Goal: Task Accomplishment & Management: Use online tool/utility

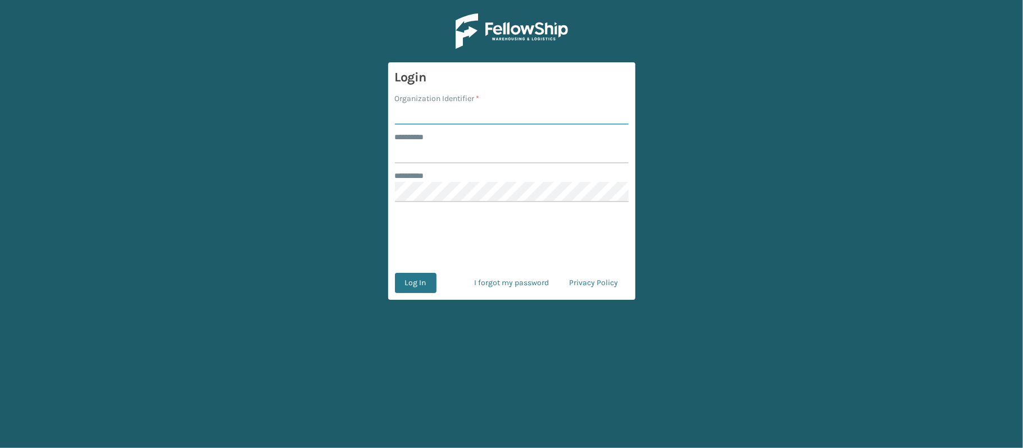
click at [457, 115] on input "Organization Identifier *" at bounding box center [512, 115] width 234 height 20
type input "[PERSON_NAME]"
click at [472, 158] on input "******** *" at bounding box center [512, 153] width 234 height 20
type input "******"
click at [419, 282] on button "Log In" at bounding box center [416, 283] width 42 height 20
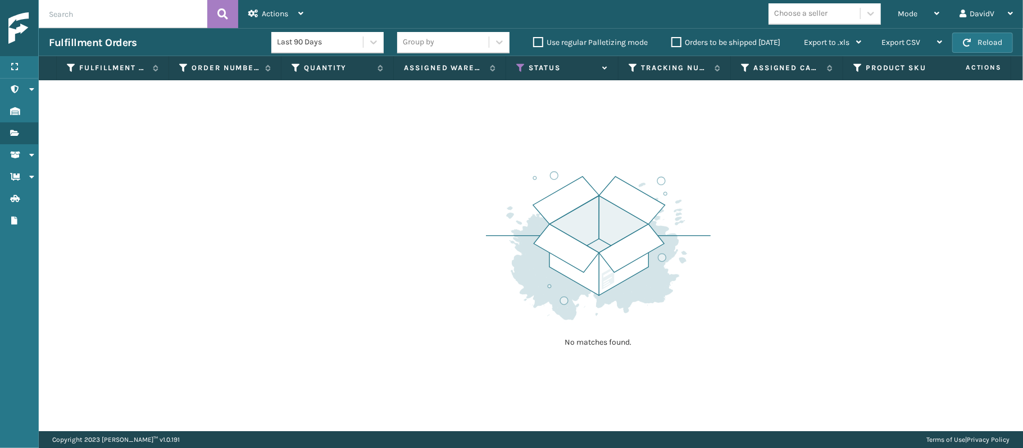
click at [675, 43] on label "Orders to be shipped [DATE]" at bounding box center [726, 43] width 109 height 10
click at [672, 43] on input "Orders to be shipped [DATE]" at bounding box center [672, 39] width 1 height 7
click at [675, 43] on label "Orders to be shipped [DATE]" at bounding box center [726, 43] width 109 height 10
click at [672, 43] on input "Orders to be shipped [DATE]" at bounding box center [672, 39] width 1 height 7
click at [675, 43] on label "Orders to be shipped [DATE]" at bounding box center [726, 43] width 109 height 10
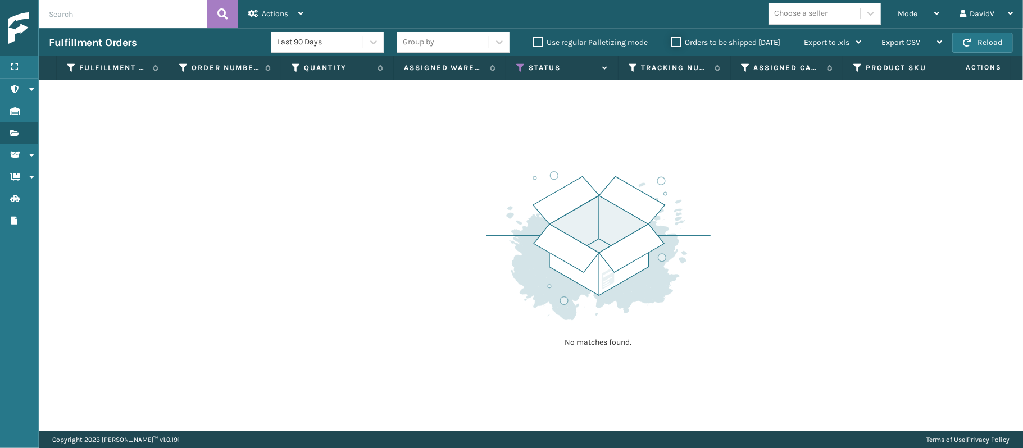
click at [672, 43] on input "Orders to be shipped [DATE]" at bounding box center [672, 39] width 1 height 7
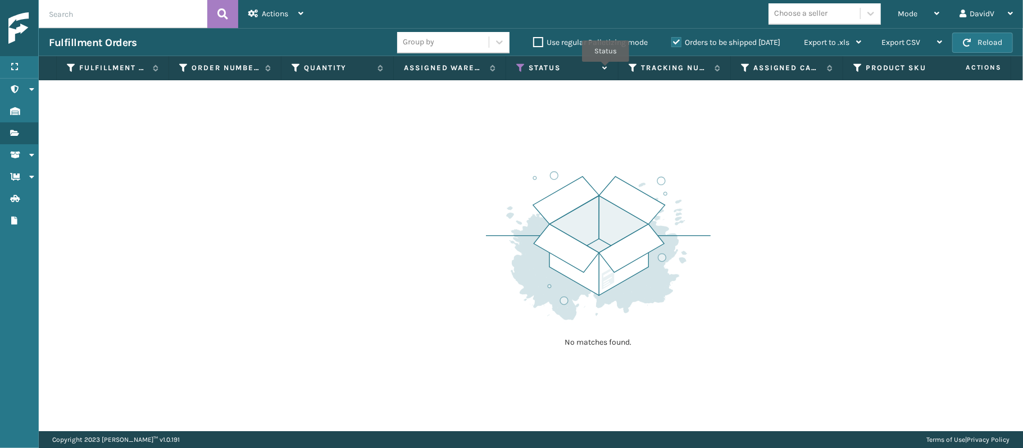
click at [606, 70] on icon at bounding box center [603, 68] width 9 height 7
click at [519, 72] on icon at bounding box center [520, 68] width 9 height 10
click at [415, 255] on div "No matches found." at bounding box center [531, 255] width 984 height 351
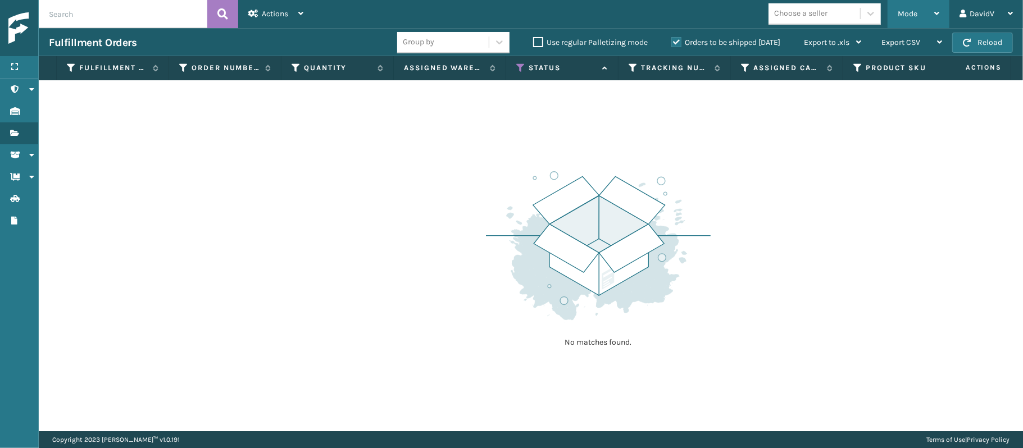
click at [913, 12] on span "Mode" at bounding box center [908, 14] width 20 height 10
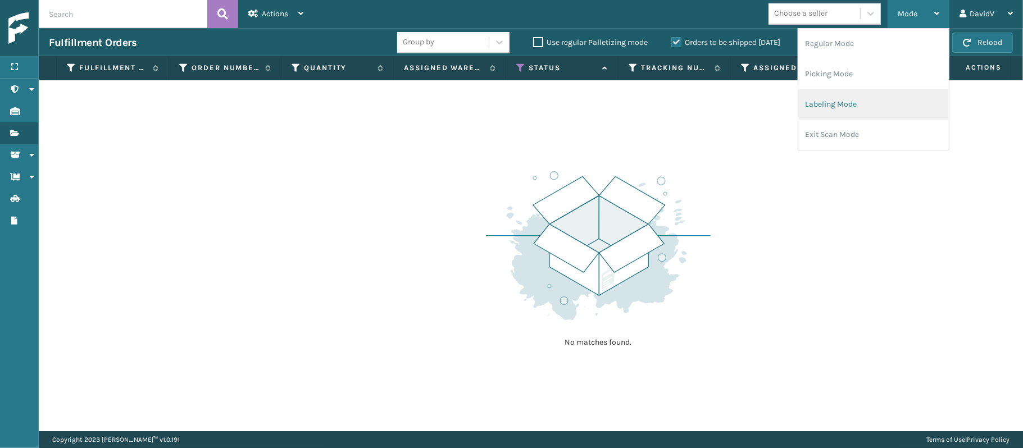
click at [827, 109] on li "Labeling Mode" at bounding box center [873, 104] width 151 height 30
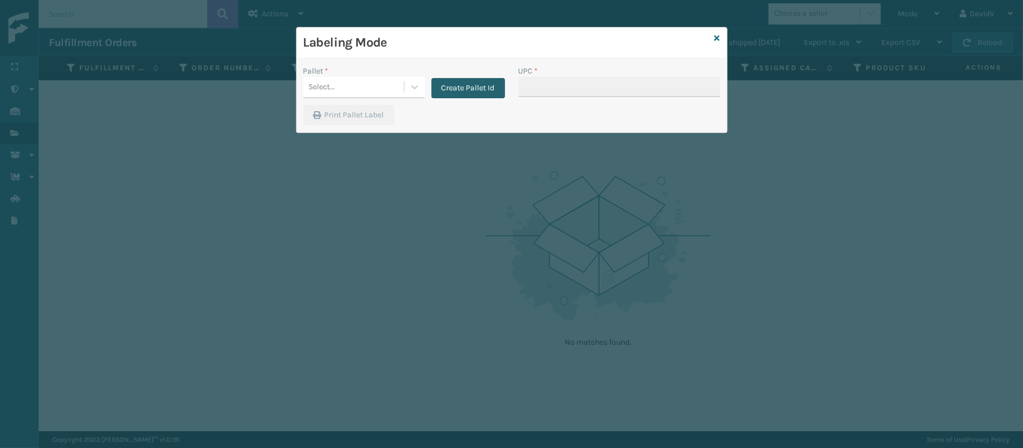
click at [473, 84] on button "Create Pallet Id" at bounding box center [469, 88] width 74 height 20
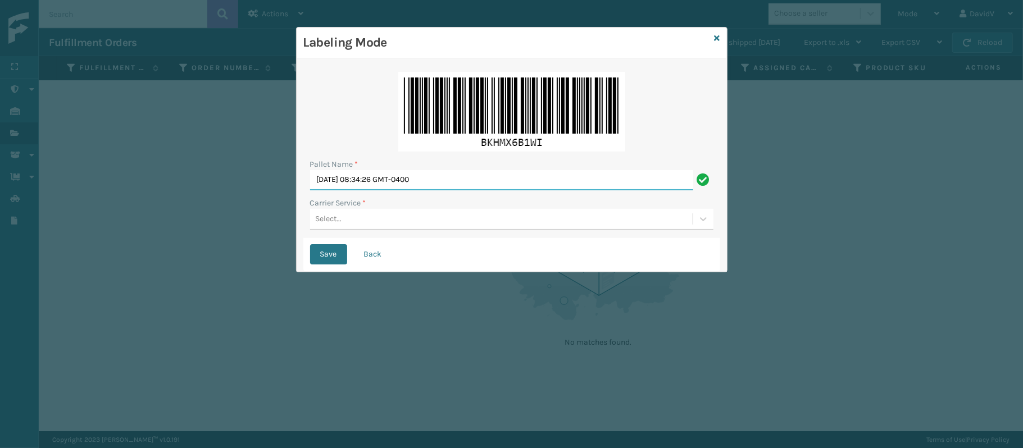
click at [410, 180] on input "Tue Oct 07 2025 08:34:26 GMT-0400" at bounding box center [501, 180] width 383 height 20
type input "LPN 517893"
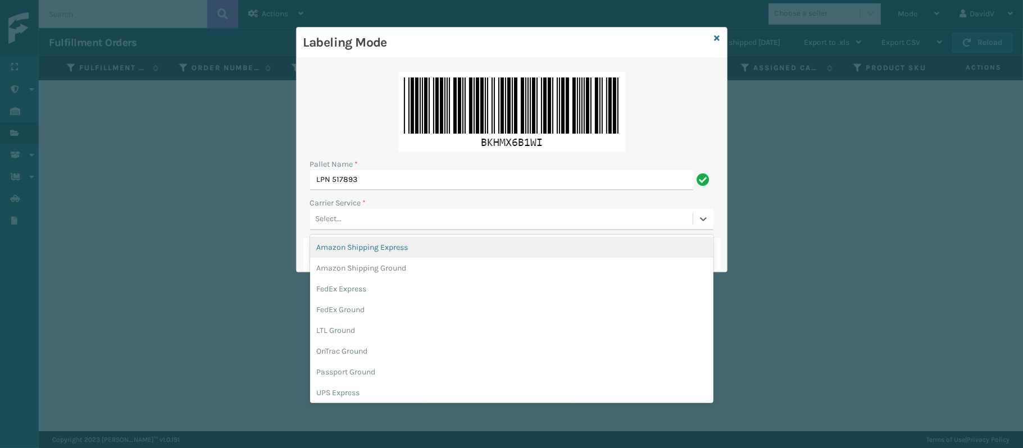
click at [367, 214] on div "Select..." at bounding box center [501, 219] width 383 height 19
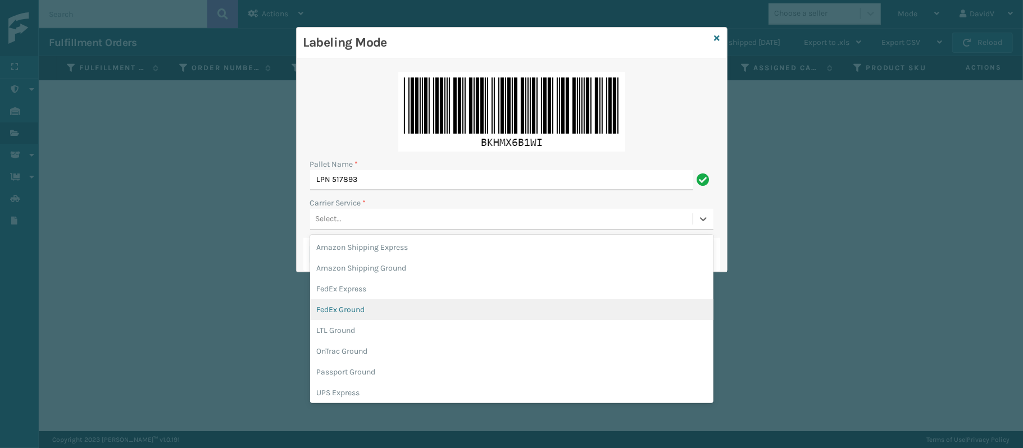
click at [369, 302] on div "FedEx Ground" at bounding box center [511, 310] width 403 height 21
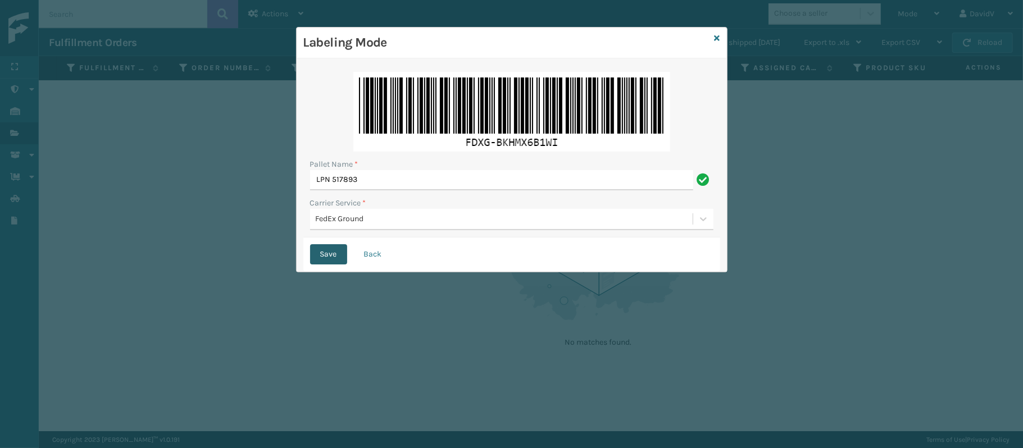
click at [329, 260] on button "Save" at bounding box center [328, 254] width 37 height 20
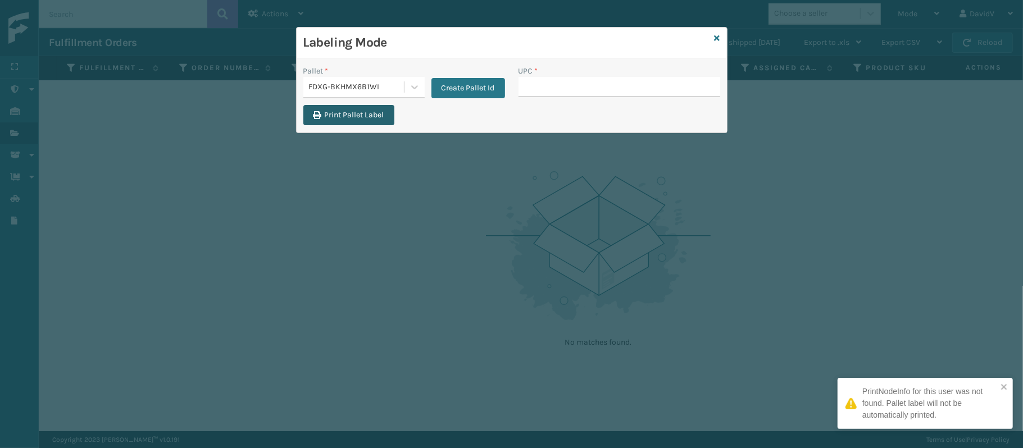
click at [355, 115] on button "Print Pallet Label" at bounding box center [348, 115] width 91 height 20
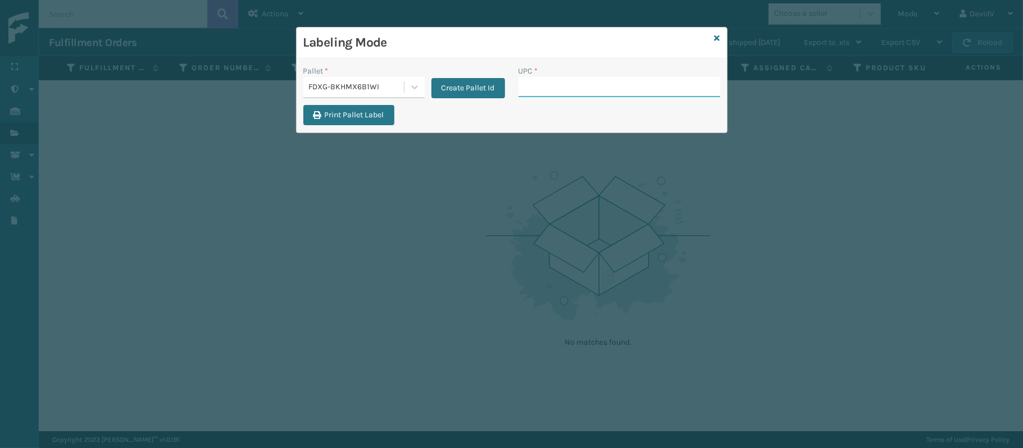
click at [544, 81] on input "UPC *" at bounding box center [620, 87] width 202 height 20
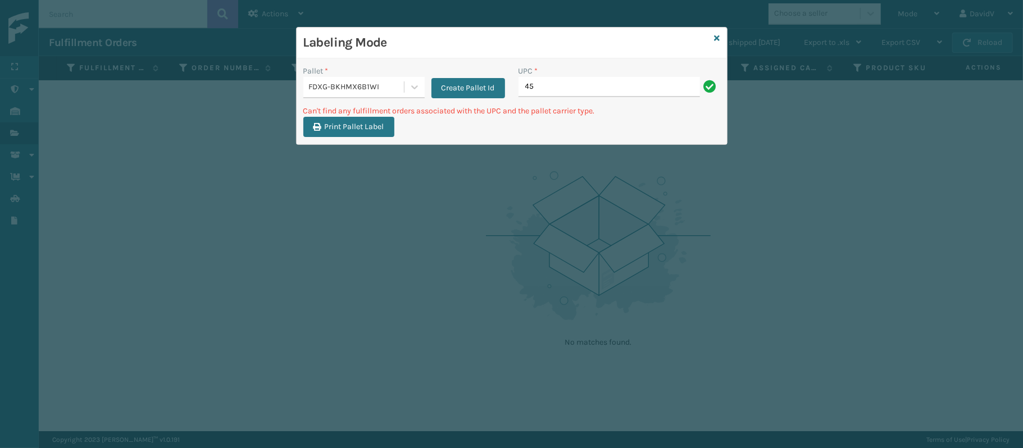
type input "4"
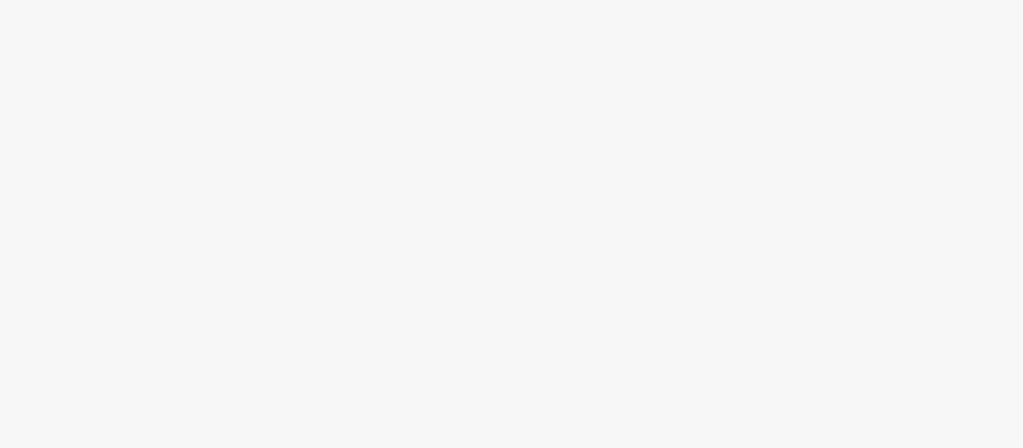
click at [767, 388] on body at bounding box center [511, 224] width 1023 height 448
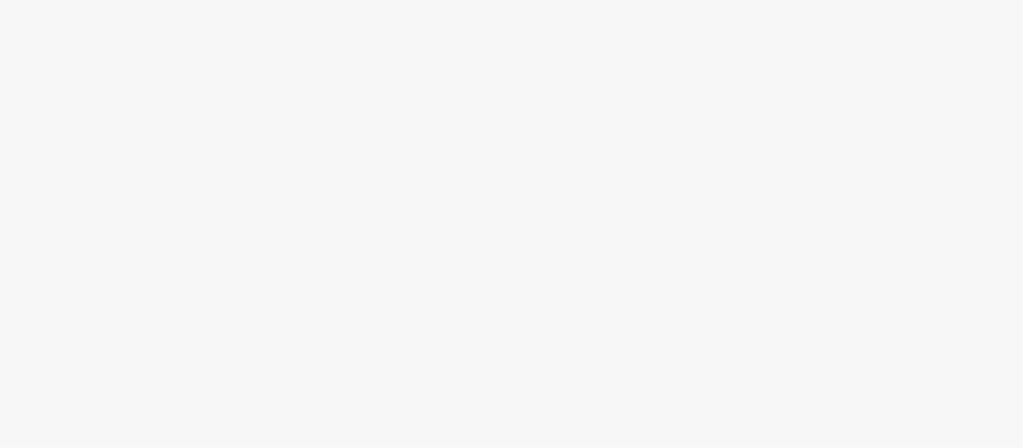
click at [767, 388] on body at bounding box center [511, 224] width 1023 height 448
click at [192, 146] on body at bounding box center [511, 224] width 1023 height 448
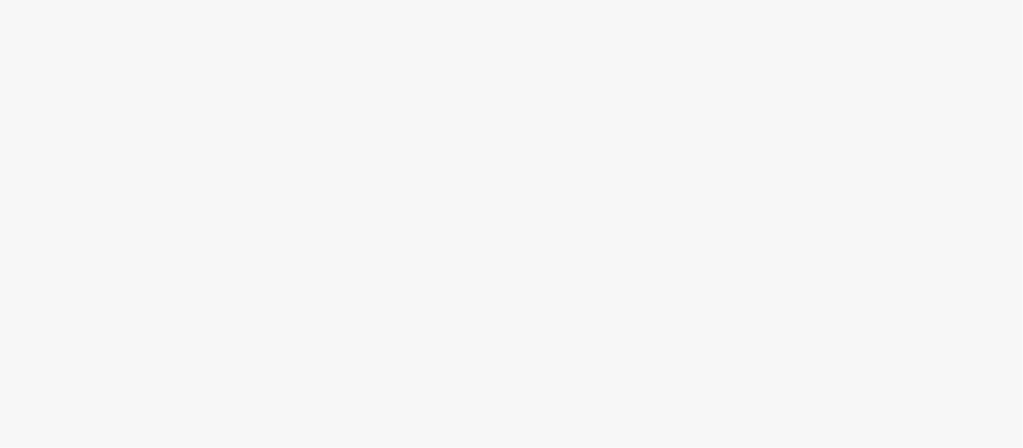
click at [192, 146] on body at bounding box center [511, 224] width 1023 height 448
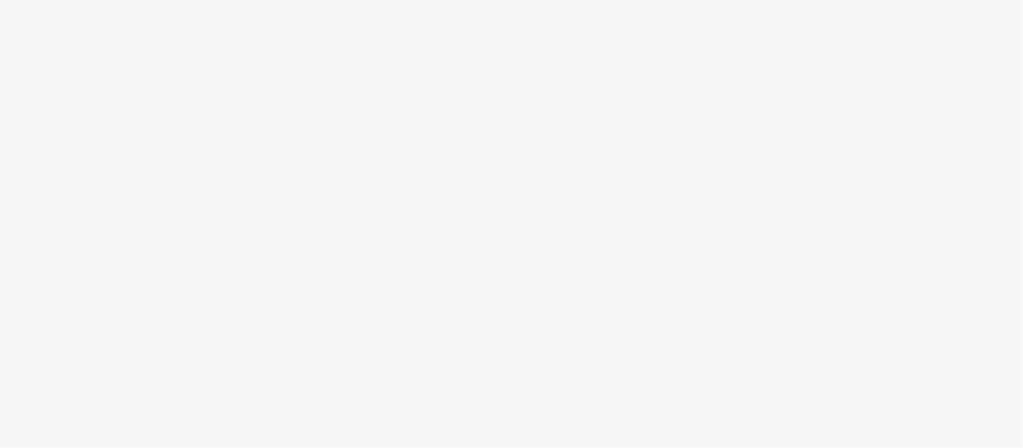
click at [192, 146] on body at bounding box center [511, 224] width 1023 height 448
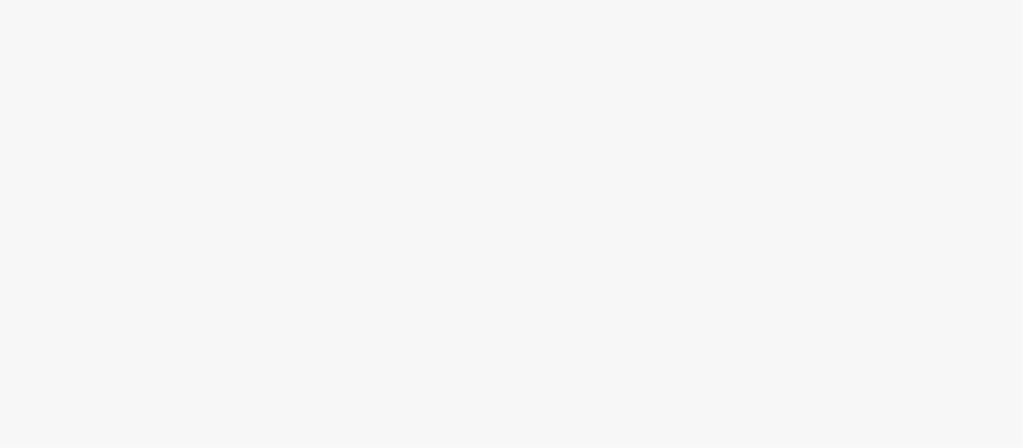
click at [192, 146] on body at bounding box center [511, 224] width 1023 height 448
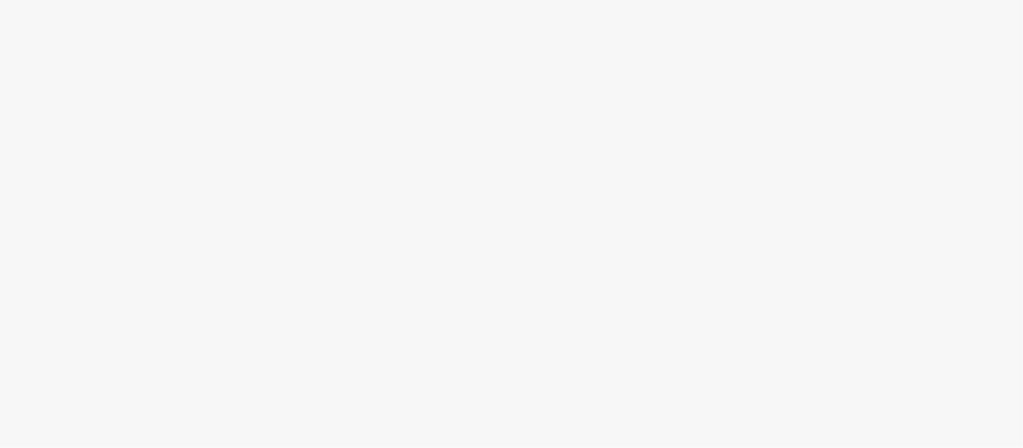
click at [192, 146] on body at bounding box center [511, 224] width 1023 height 448
drag, startPoint x: 192, startPoint y: 146, endPoint x: 145, endPoint y: 155, distance: 48.1
click at [145, 155] on body at bounding box center [511, 224] width 1023 height 448
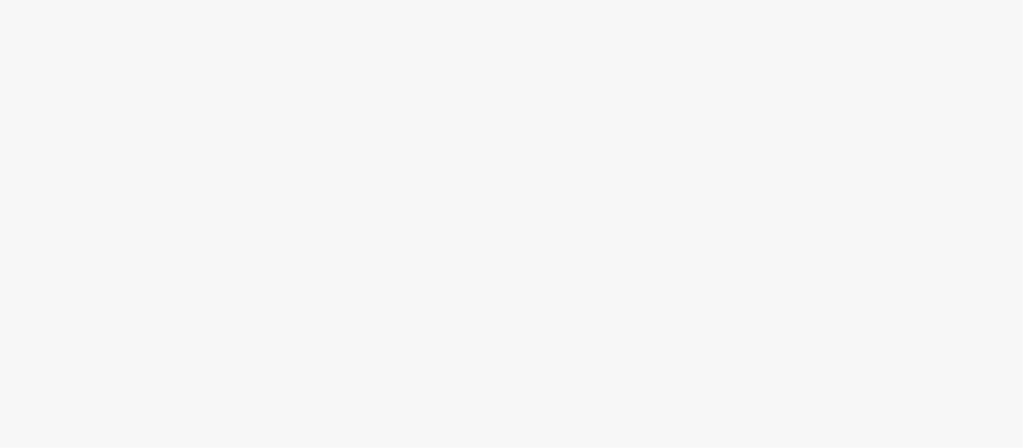
click at [145, 155] on body at bounding box center [511, 224] width 1023 height 448
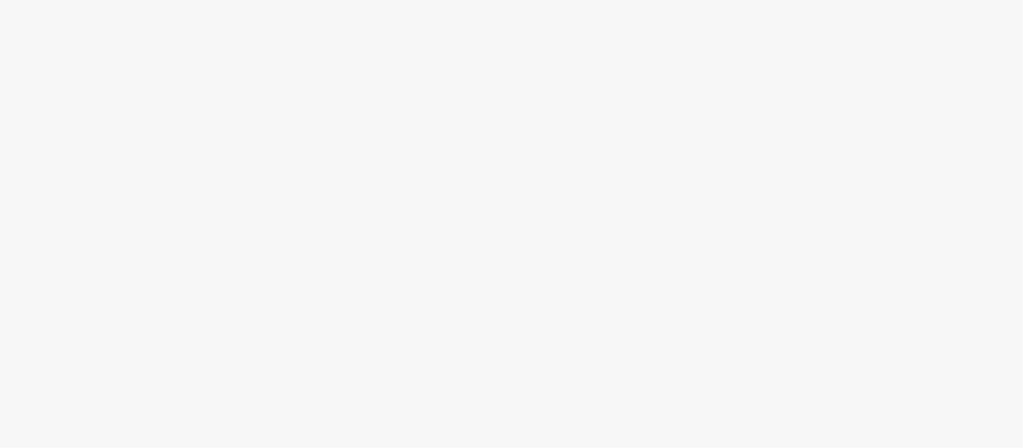
click at [145, 155] on body at bounding box center [511, 224] width 1023 height 448
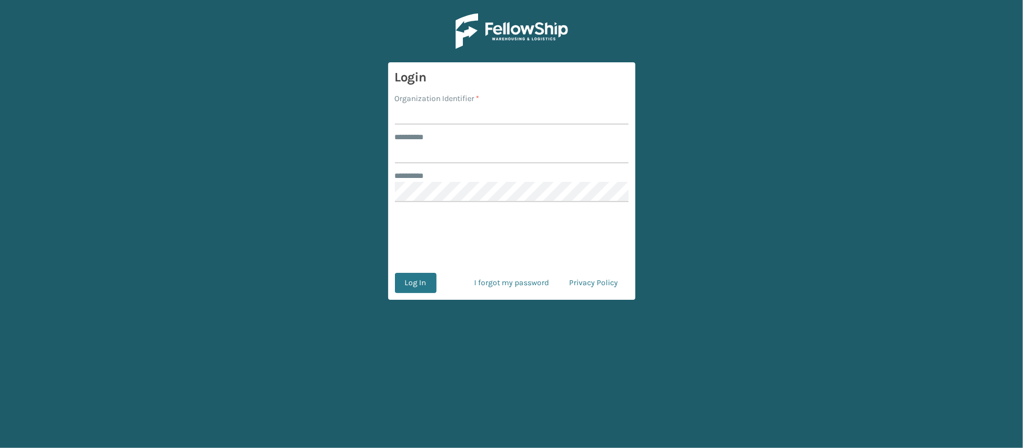
click at [407, 109] on input "Organization Identifier *" at bounding box center [512, 115] width 234 height 20
type input "[PERSON_NAME]"
click at [450, 149] on input "******** *" at bounding box center [512, 153] width 234 height 20
type input "******"
click at [414, 287] on button "Log In" at bounding box center [416, 283] width 42 height 20
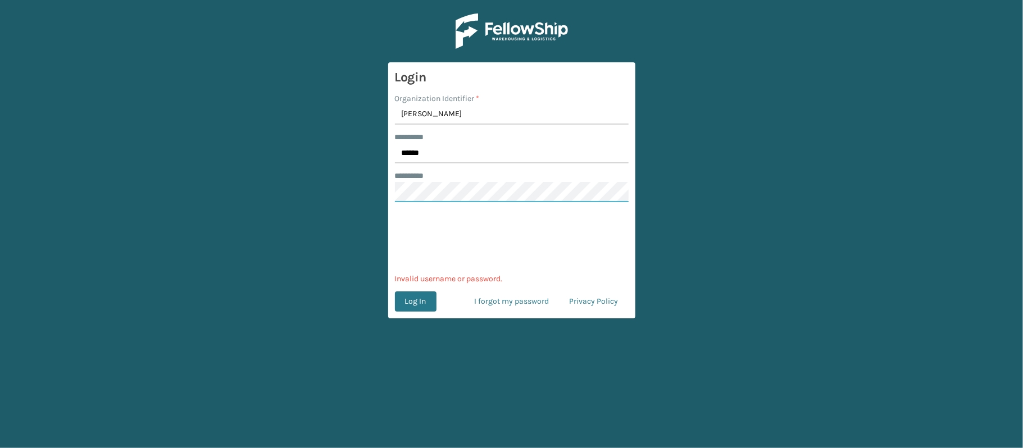
click at [366, 175] on main "Login Organization Identifier * [PERSON_NAME] ******** * ****** ******** * 0cAF…" at bounding box center [511, 224] width 1023 height 448
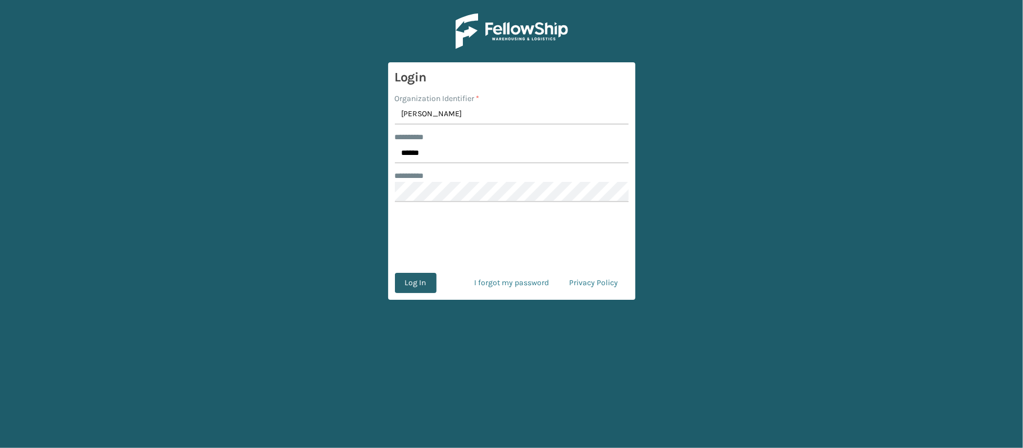
click at [426, 282] on button "Log In" at bounding box center [416, 283] width 42 height 20
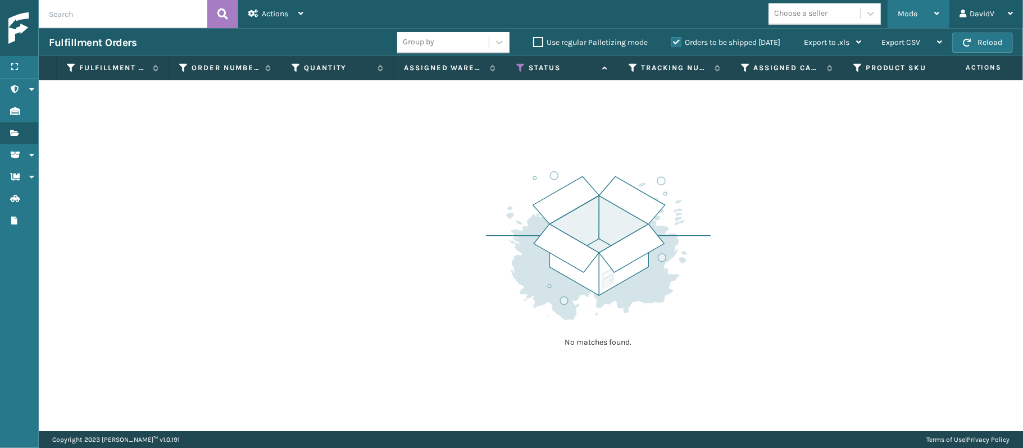
click at [915, 14] on span "Mode" at bounding box center [908, 14] width 20 height 10
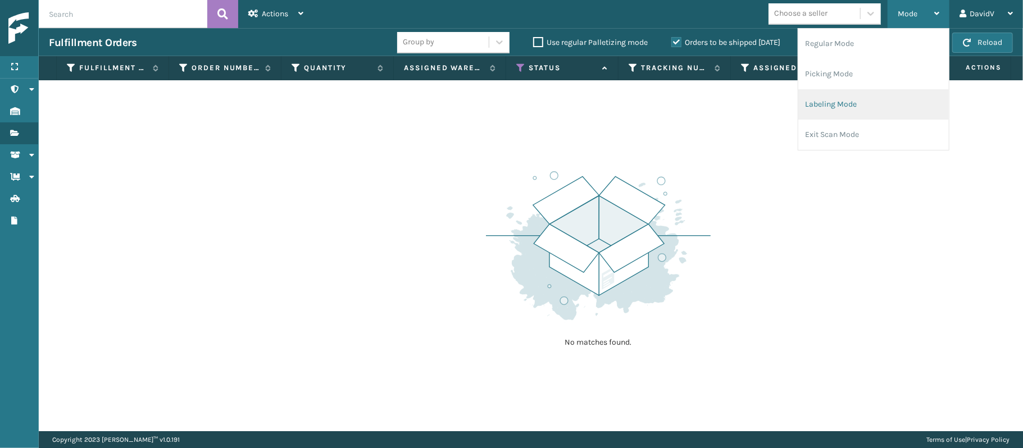
click at [827, 97] on li "Labeling Mode" at bounding box center [873, 104] width 151 height 30
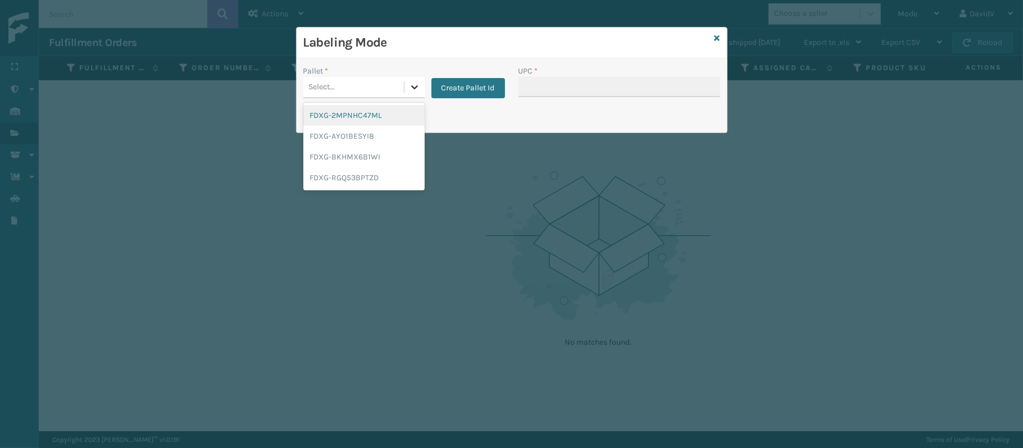
click at [411, 81] on icon at bounding box center [414, 86] width 11 height 11
click at [374, 155] on div "FDXG-BKHMX6B1WI" at bounding box center [363, 157] width 121 height 21
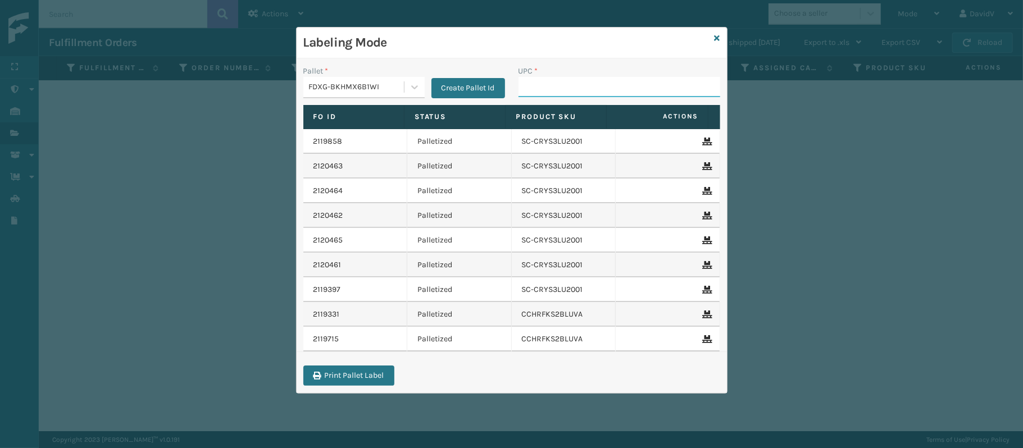
click at [526, 95] on input "UPC *" at bounding box center [620, 87] width 202 height 20
click at [715, 38] on icon at bounding box center [718, 38] width 6 height 8
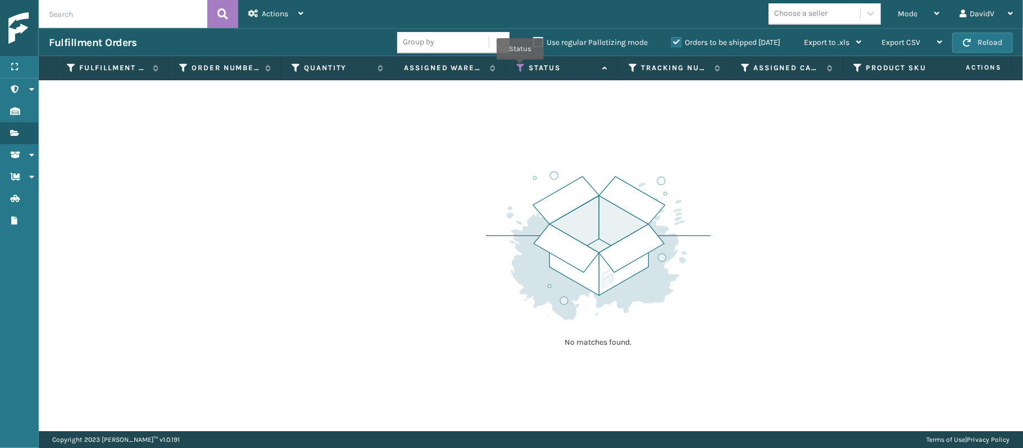
click at [520, 68] on icon at bounding box center [520, 68] width 9 height 10
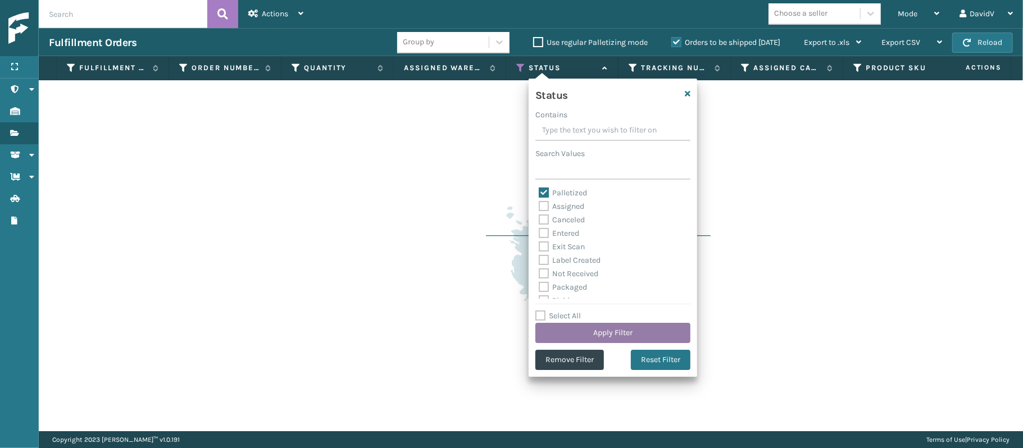
click at [592, 333] on button "Apply Filter" at bounding box center [613, 333] width 155 height 20
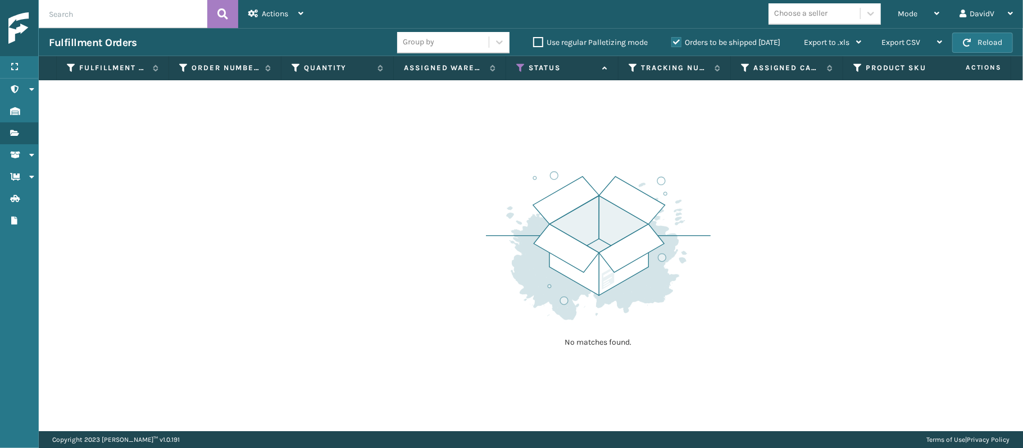
click at [673, 40] on label "Orders to be shipped [DATE]" at bounding box center [726, 43] width 109 height 10
click at [672, 40] on input "Orders to be shipped [DATE]" at bounding box center [672, 39] width 1 height 7
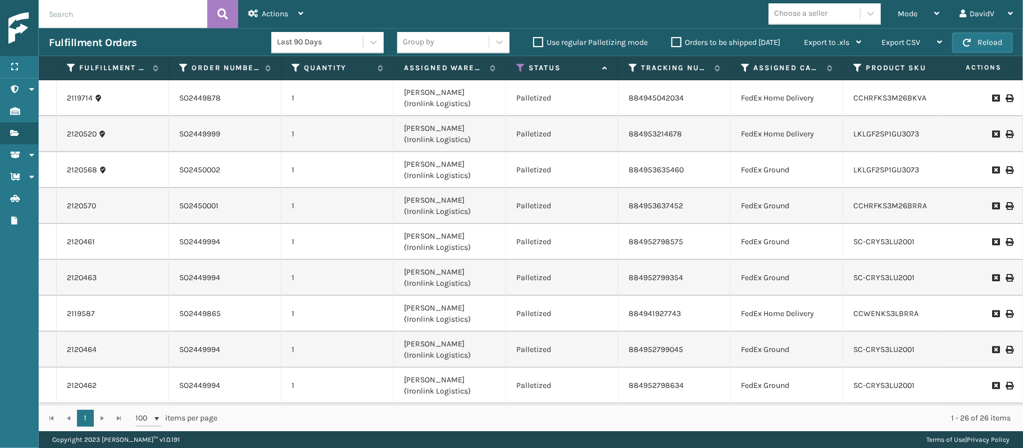
scroll to position [473, 0]
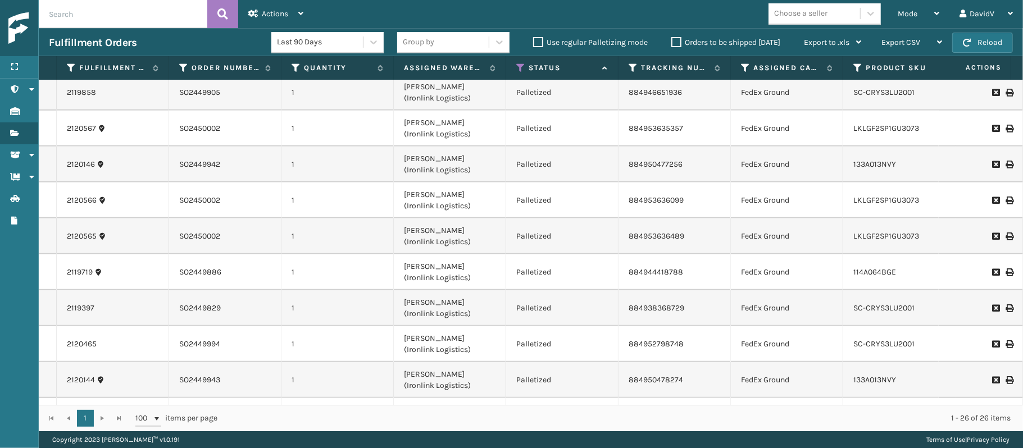
click at [1006, 237] on icon at bounding box center [1009, 237] width 7 height 8
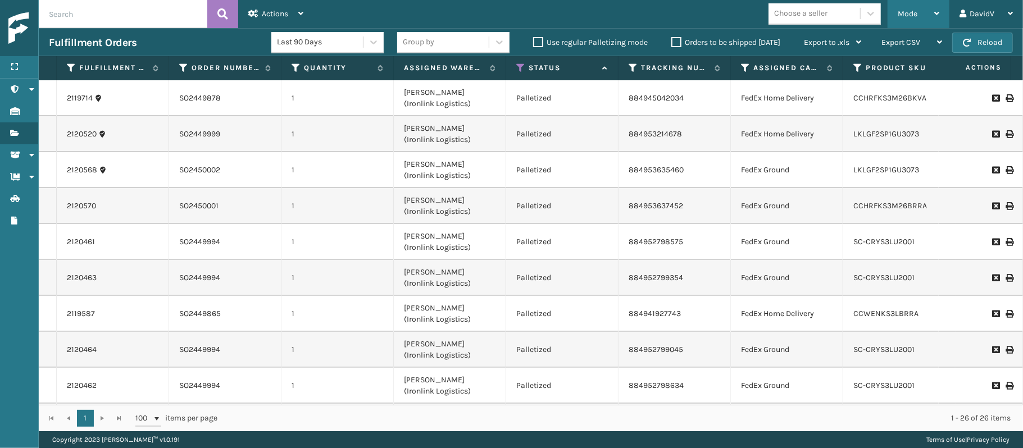
click at [895, 12] on div "Mode Regular Mode Picking Mode Labeling Mode Exit Scan Mode" at bounding box center [919, 14] width 62 height 28
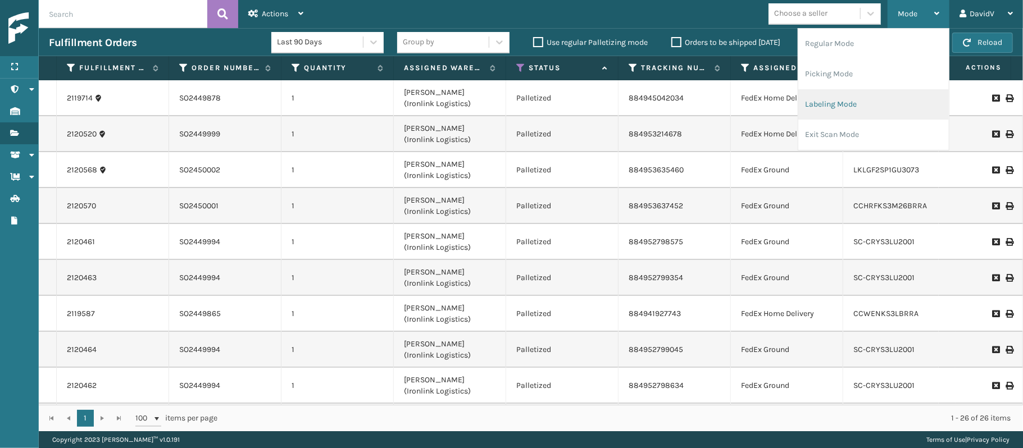
click at [831, 106] on li "Labeling Mode" at bounding box center [873, 104] width 151 height 30
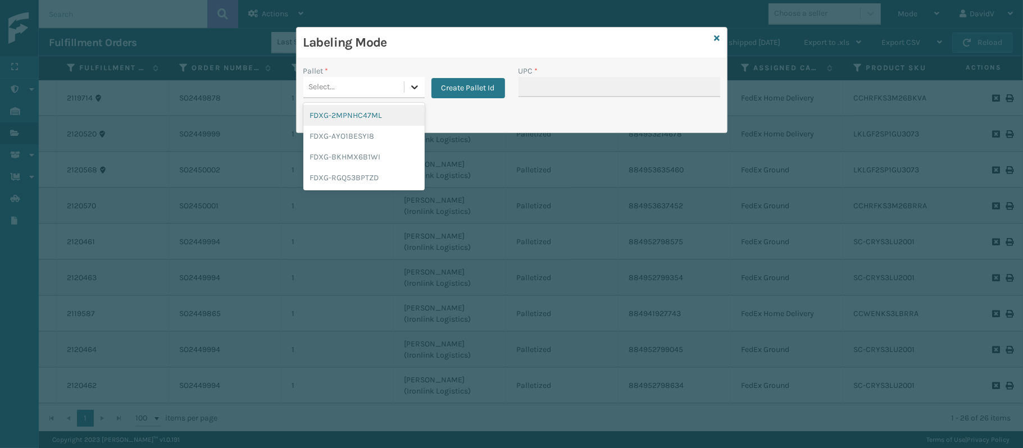
click at [419, 83] on icon at bounding box center [414, 86] width 11 height 11
click at [369, 156] on div "FDXG-BKHMX6B1WI" at bounding box center [363, 157] width 121 height 21
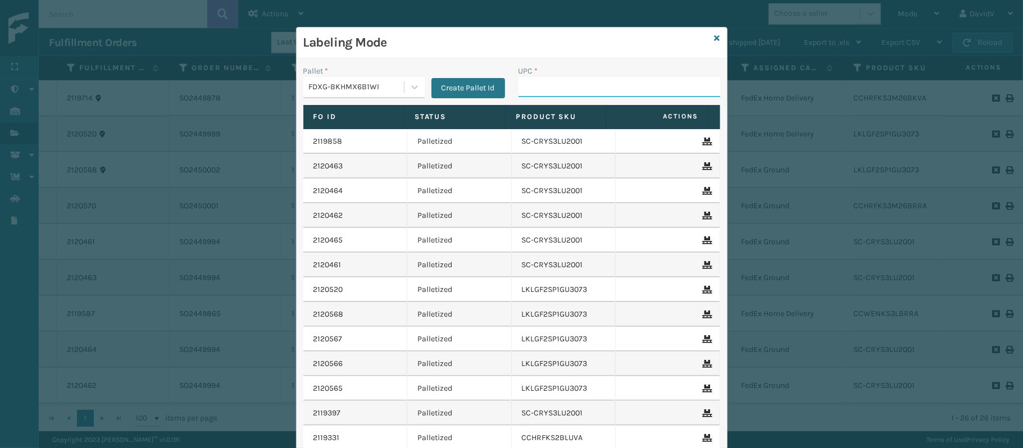
click at [522, 80] on input "UPC *" at bounding box center [620, 87] width 202 height 20
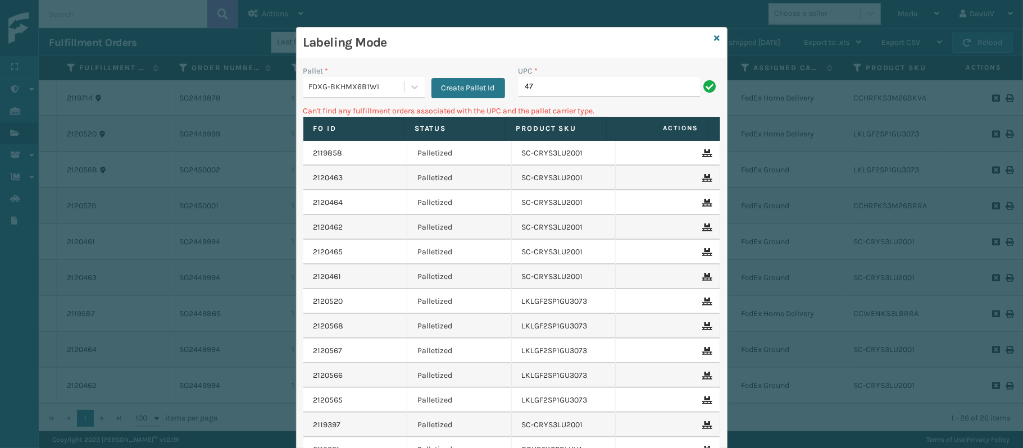
type input "4"
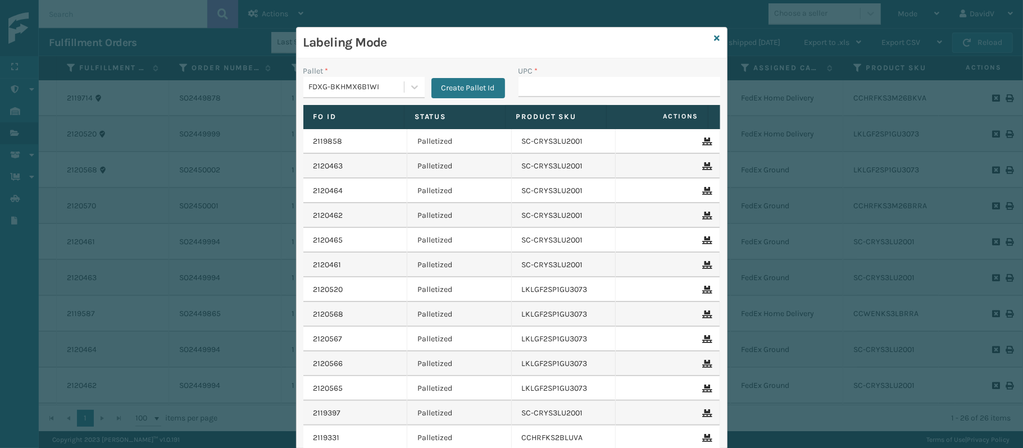
click at [714, 28] on div "Labeling Mode" at bounding box center [512, 43] width 430 height 31
click at [715, 34] on icon at bounding box center [718, 38] width 6 height 8
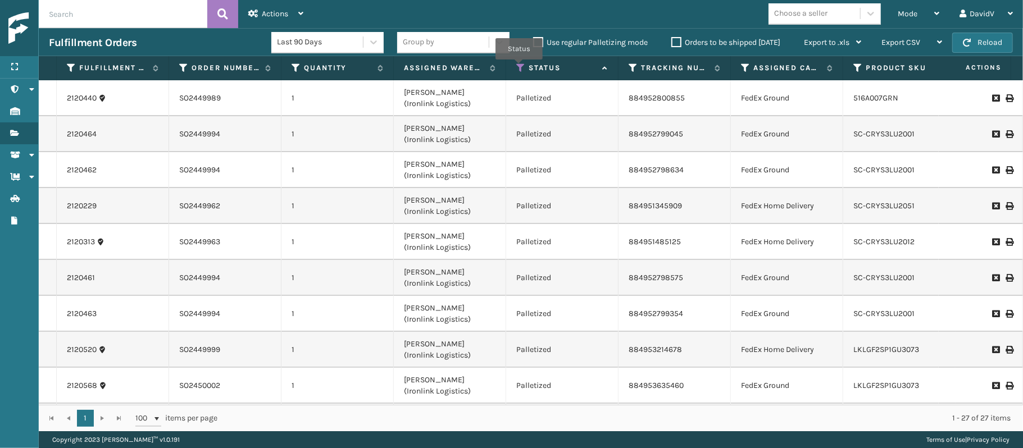
click at [519, 68] on icon at bounding box center [520, 68] width 9 height 10
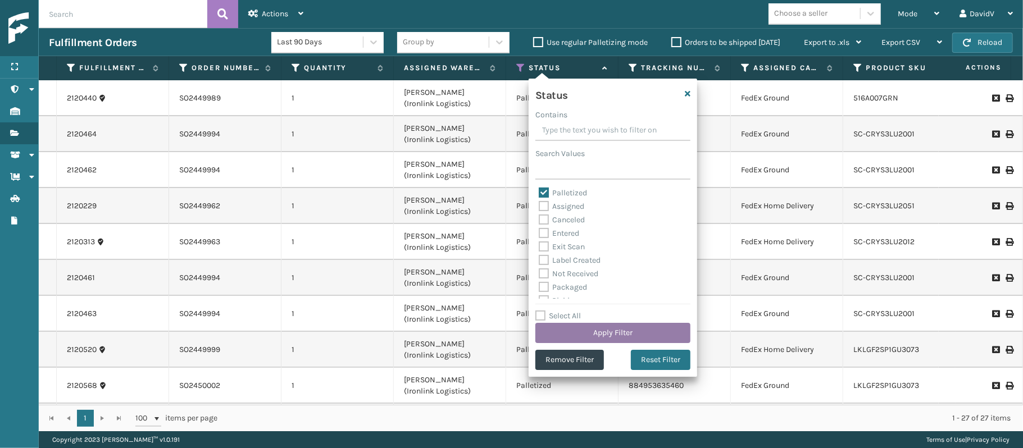
click at [589, 330] on button "Apply Filter" at bounding box center [613, 333] width 155 height 20
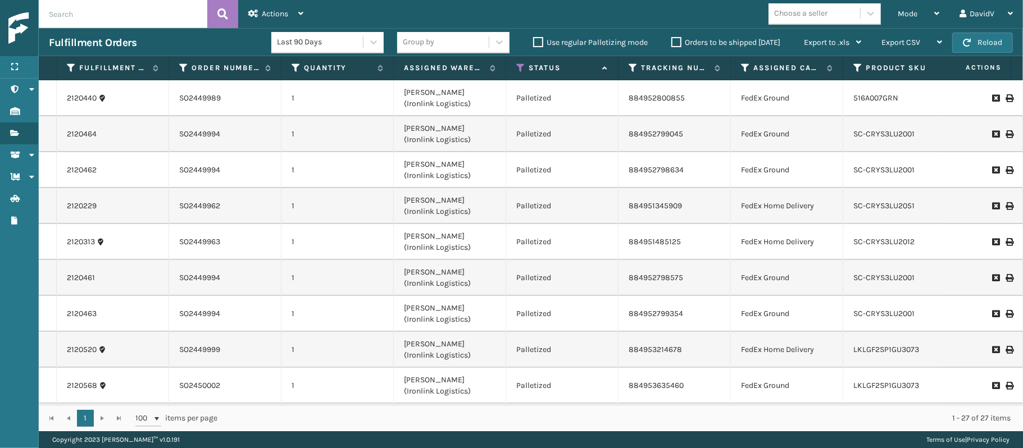
click at [996, 246] on td at bounding box center [981, 242] width 84 height 36
click at [1006, 239] on icon at bounding box center [1009, 242] width 7 height 8
click at [900, 16] on span "Mode" at bounding box center [908, 14] width 20 height 10
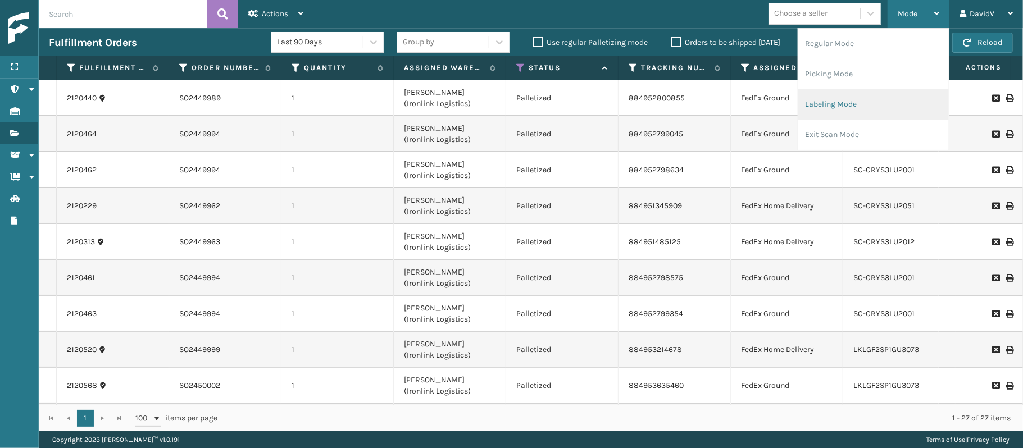
click at [804, 108] on li "Labeling Mode" at bounding box center [873, 104] width 151 height 30
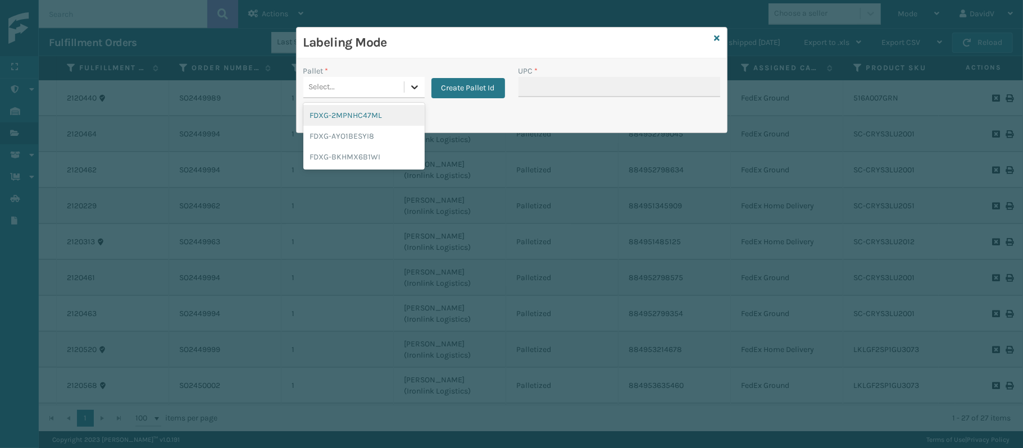
click at [411, 83] on icon at bounding box center [414, 86] width 11 height 11
click at [359, 162] on div "FDXG-BKHMX6B1WI" at bounding box center [363, 157] width 121 height 21
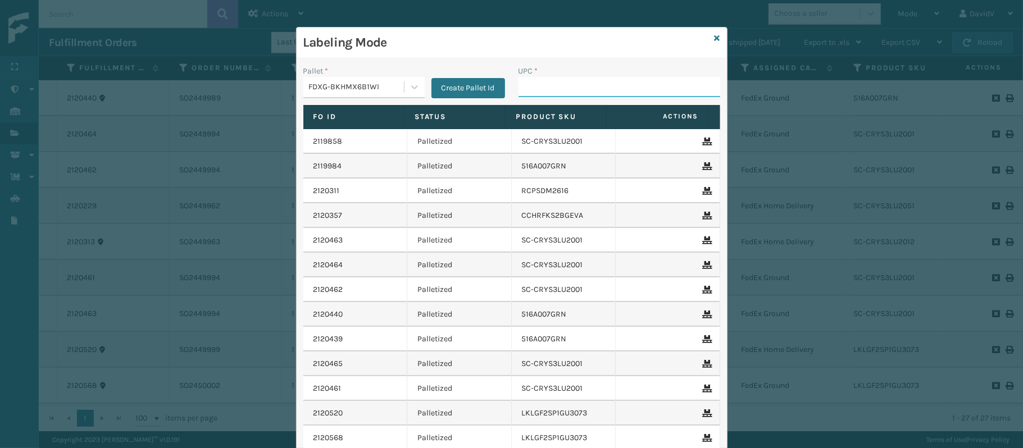
click at [545, 88] on input "UPC *" at bounding box center [620, 87] width 202 height 20
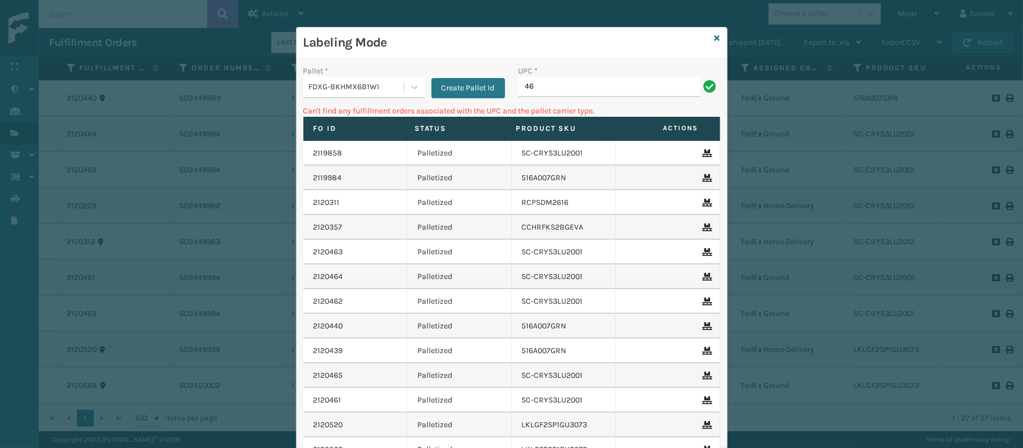
type input "4"
type input "S"
type input "SCCRYS3LU2012"
type input "S"
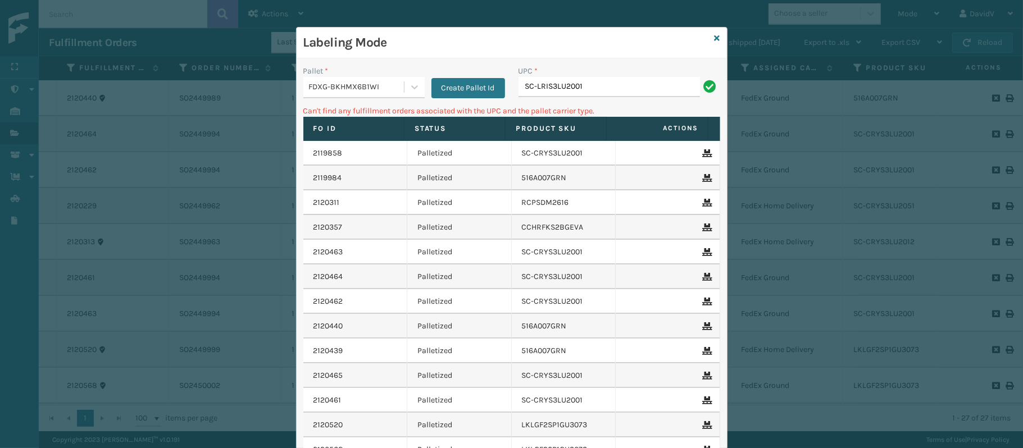
click at [533, 86] on input "SC-LRIS3LU2001" at bounding box center [610, 87] width 182 height 20
type input "SCLRIS3LU2001"
type input "SCCRYS3LU2012"
type input "S"
type input "4"
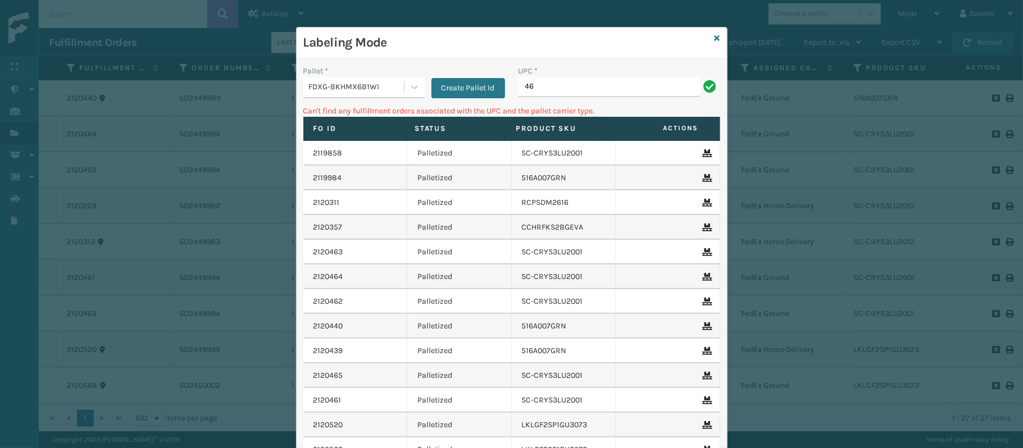
type input "4"
click at [533, 84] on input "SC-CRYS3LU2012" at bounding box center [610, 87] width 182 height 20
type input "SCCRYS3LU2012"
type input "S"
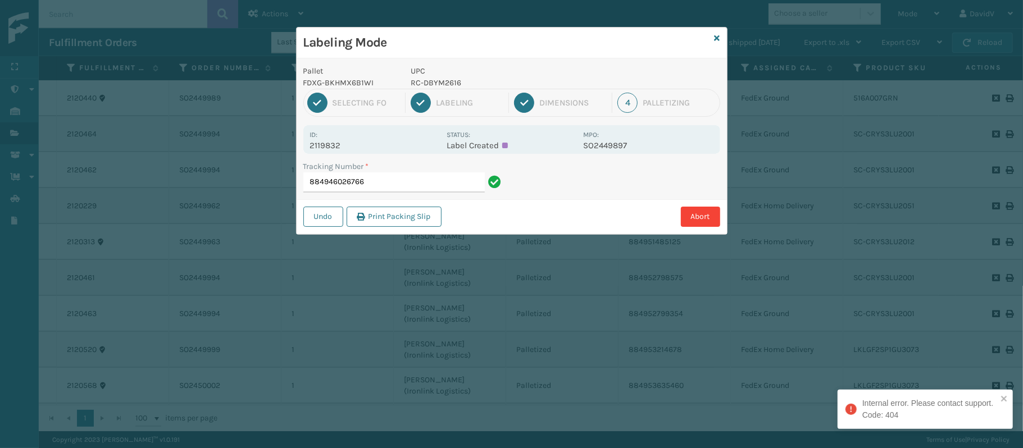
type input "884946026766"
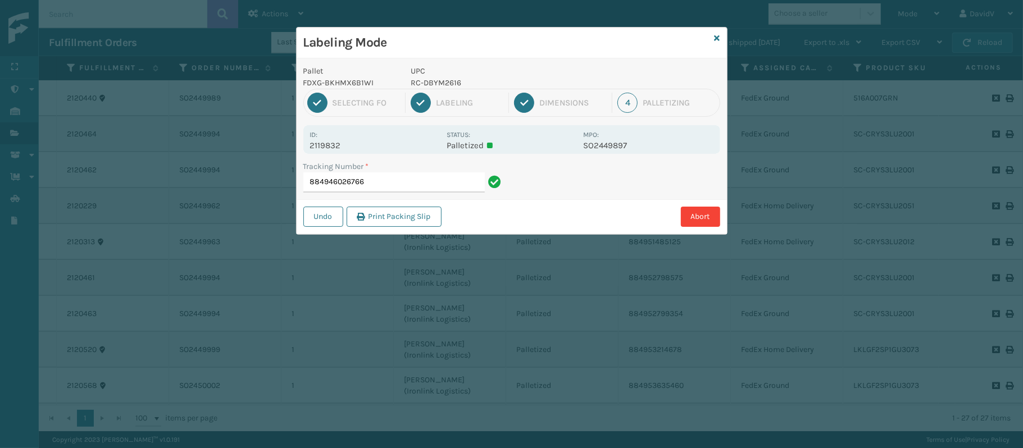
click at [383, 183] on input "884946026766" at bounding box center [394, 183] width 182 height 20
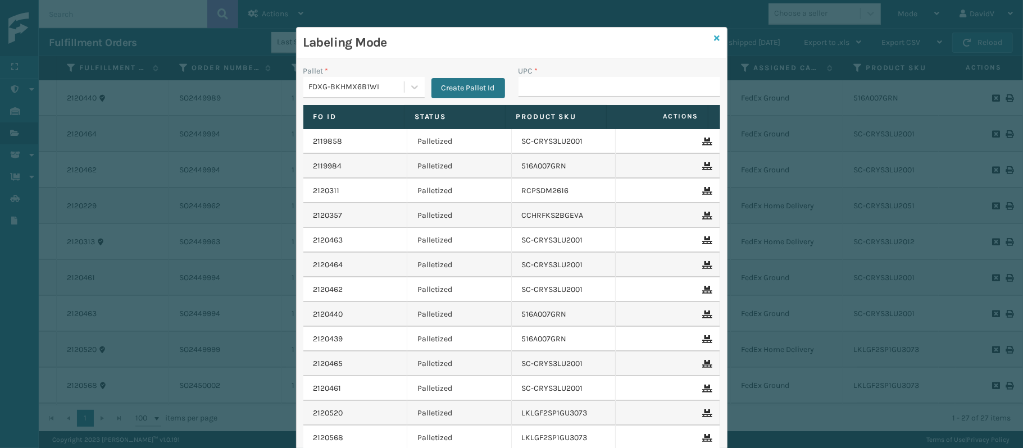
click at [715, 36] on icon at bounding box center [718, 38] width 6 height 8
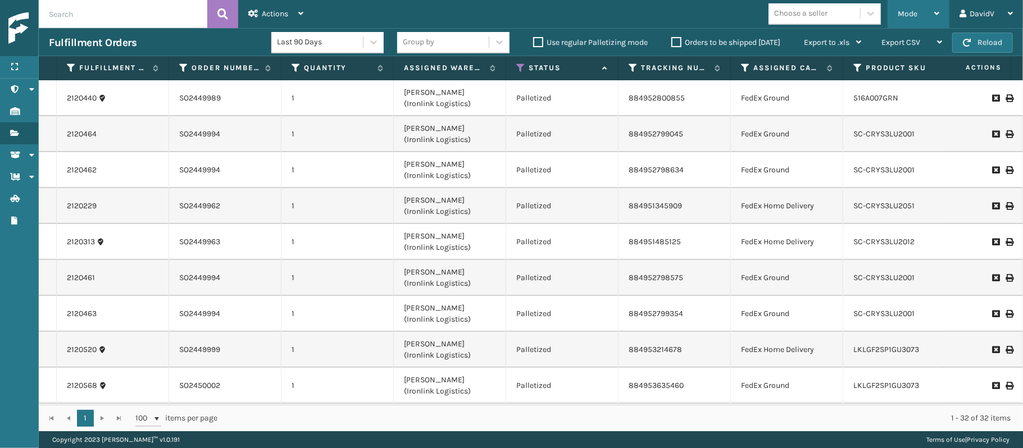
click at [900, 15] on span "Mode" at bounding box center [908, 14] width 20 height 10
click at [522, 67] on icon at bounding box center [520, 68] width 9 height 10
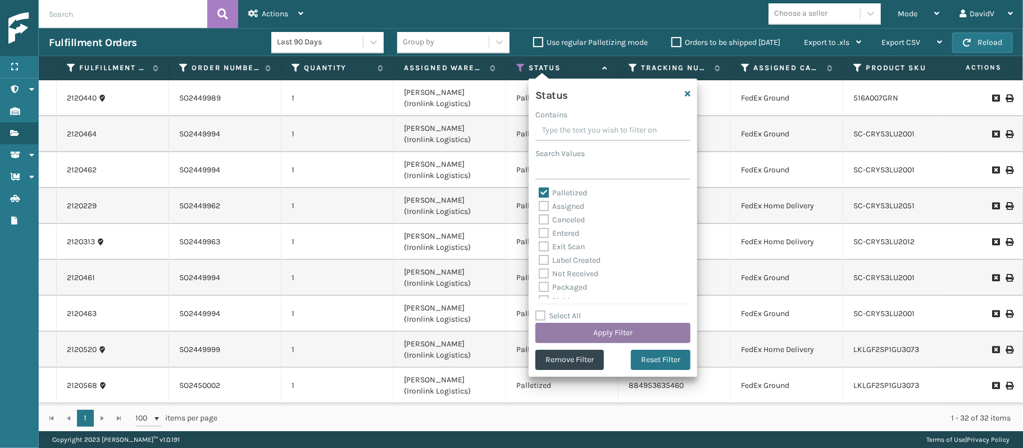
click at [574, 327] on button "Apply Filter" at bounding box center [613, 333] width 155 height 20
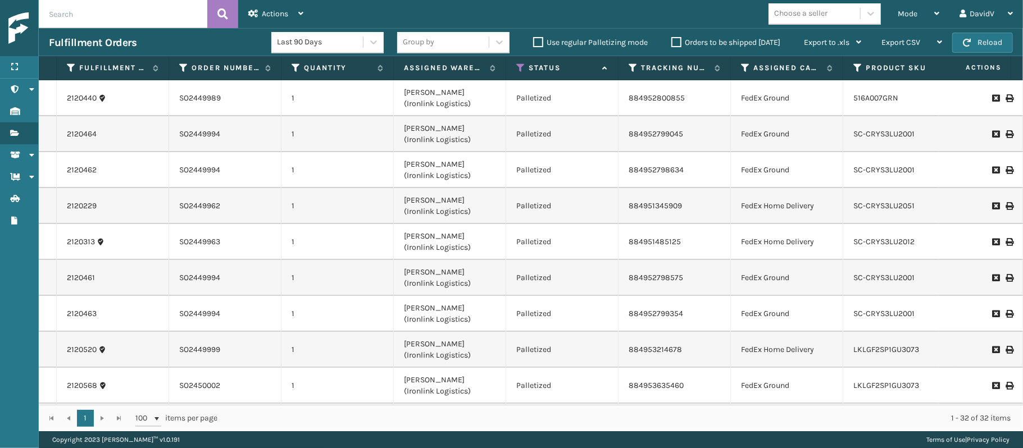
scroll to position [257, 0]
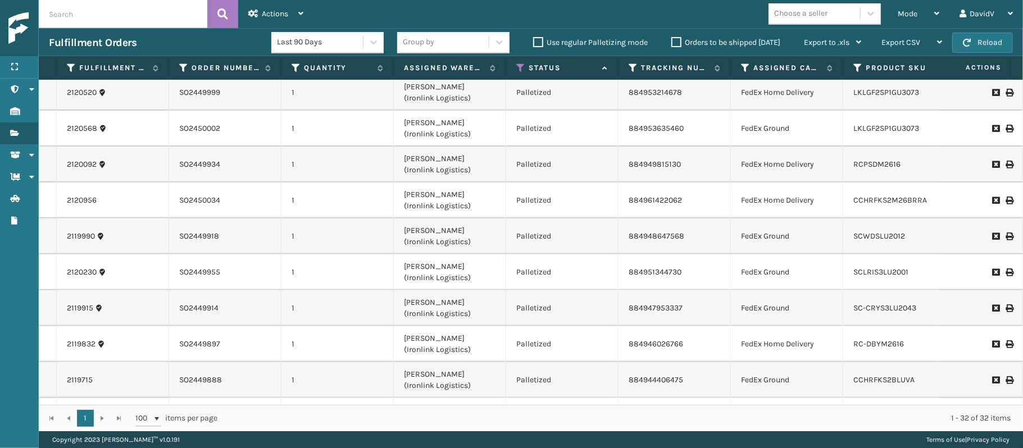
click at [1006, 311] on icon at bounding box center [1009, 309] width 7 height 8
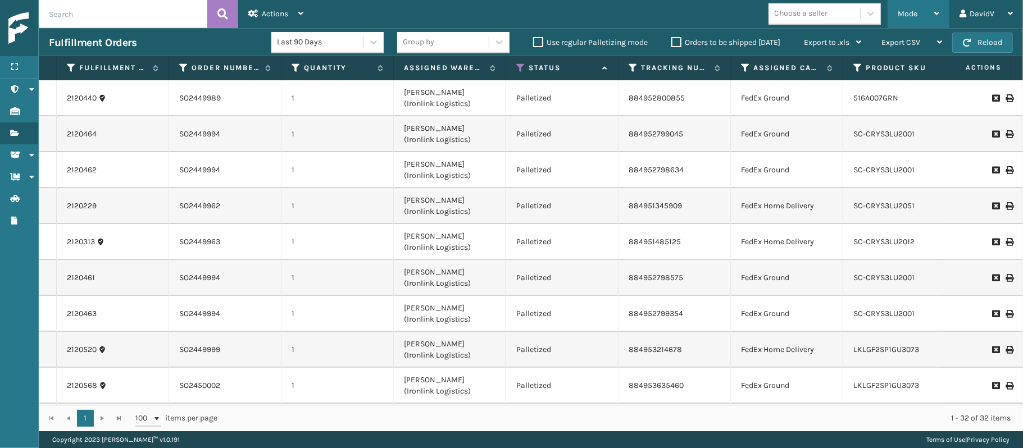
click at [905, 10] on span "Mode" at bounding box center [908, 14] width 20 height 10
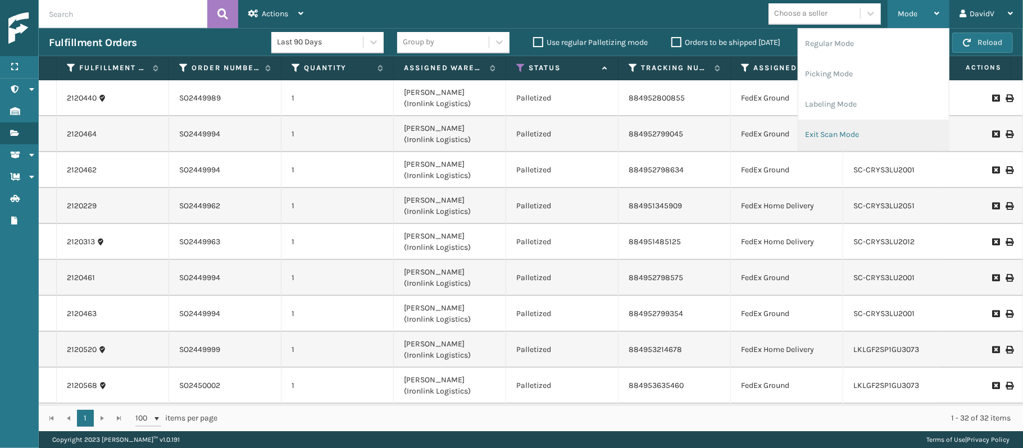
click at [820, 133] on li "Exit Scan Mode" at bounding box center [873, 135] width 151 height 30
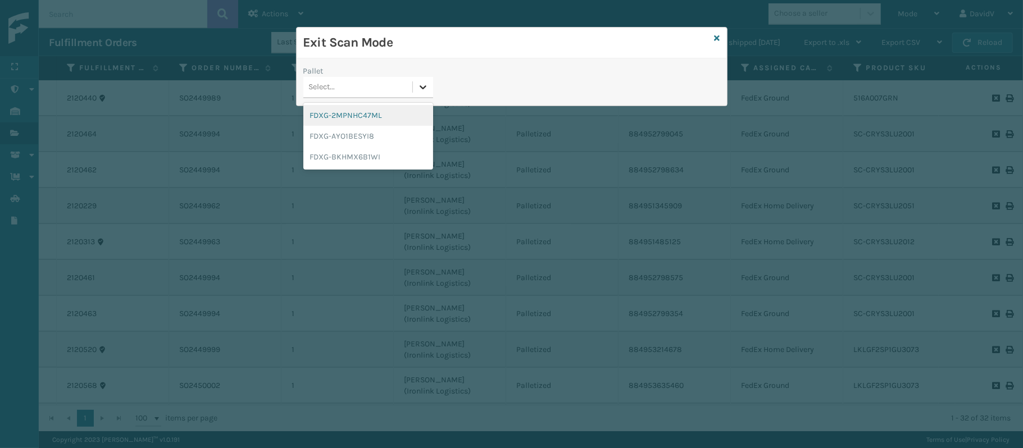
click at [418, 90] on icon at bounding box center [423, 86] width 11 height 11
click at [372, 162] on div "FDXG-BKHMX6B1WI" at bounding box center [368, 157] width 130 height 21
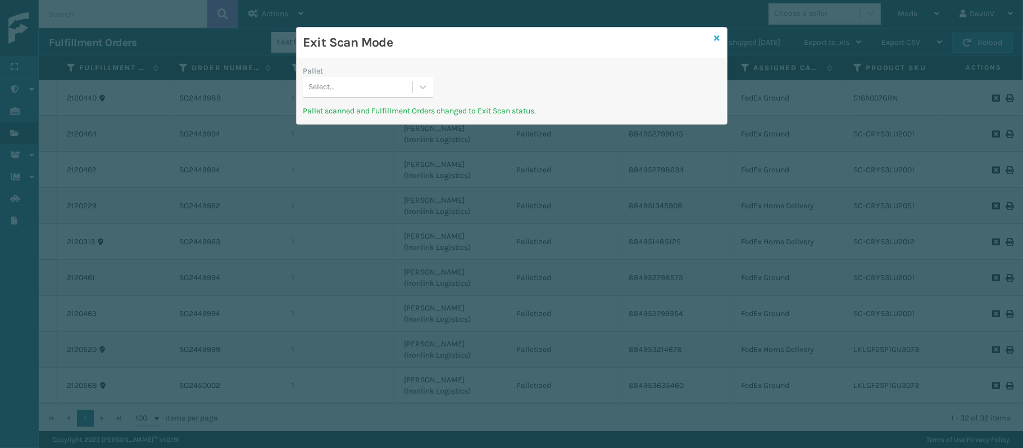
click at [715, 38] on icon at bounding box center [718, 38] width 6 height 8
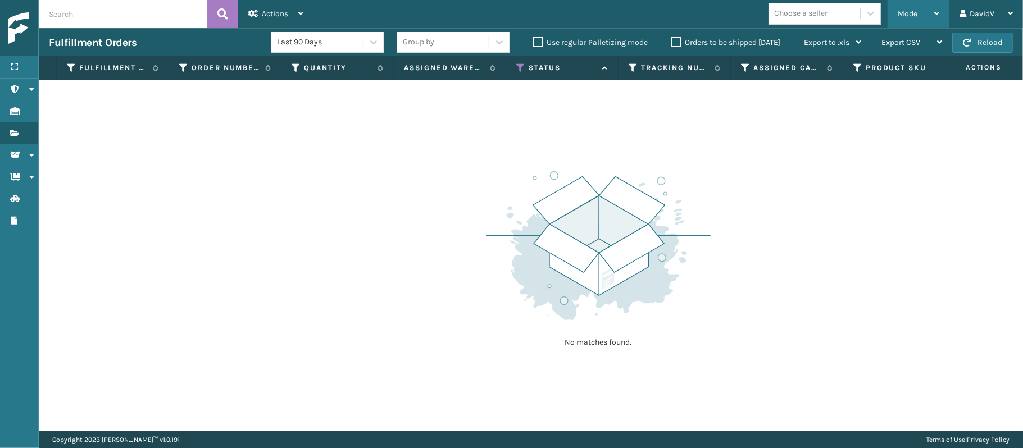
click at [923, 15] on div "Mode" at bounding box center [919, 14] width 42 height 28
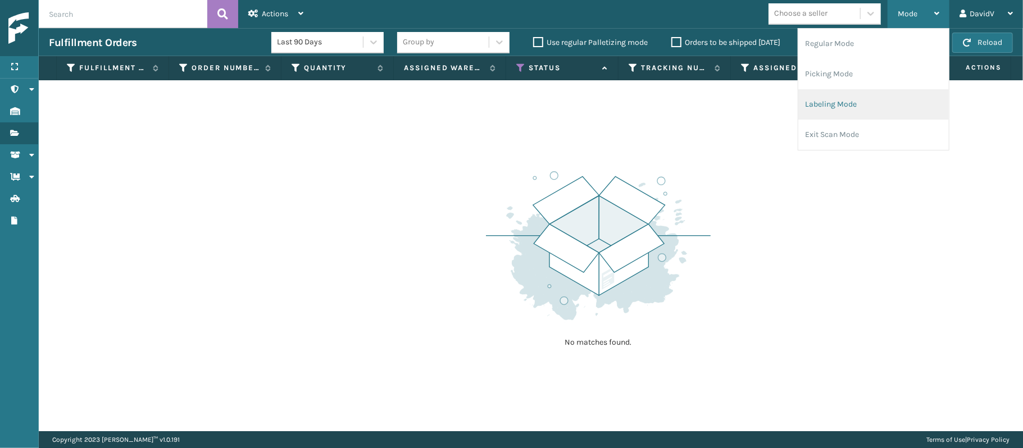
click at [850, 106] on li "Labeling Mode" at bounding box center [873, 104] width 151 height 30
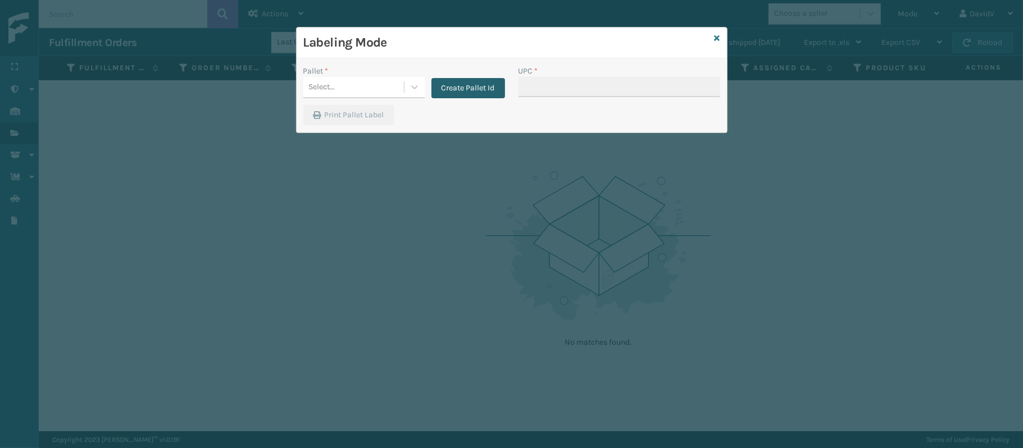
click at [473, 89] on button "Create Pallet Id" at bounding box center [469, 88] width 74 height 20
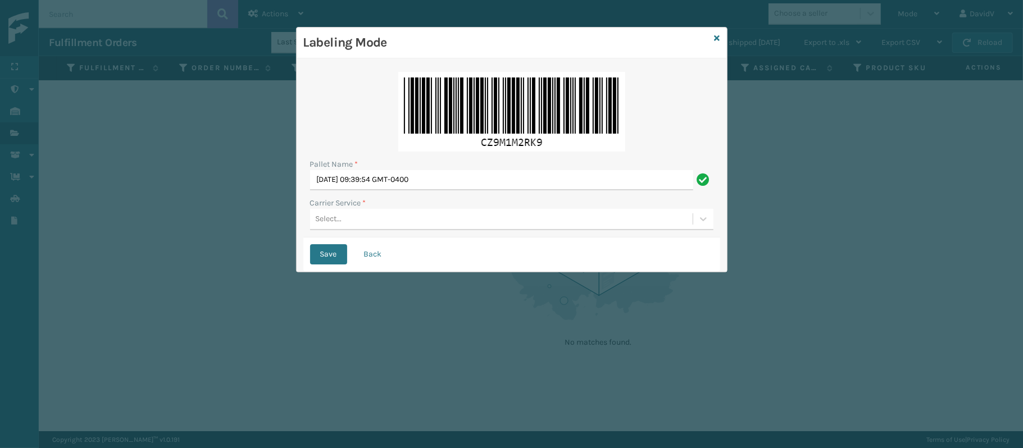
click at [350, 192] on div "Pallet Name * [DATE] 09:39:54 GMT-0400 Carrier Service * Select..." at bounding box center [511, 151] width 417 height 173
drag, startPoint x: 350, startPoint y: 192, endPoint x: 379, endPoint y: 179, distance: 32.0
click at [379, 179] on div "Pallet Name * [DATE] 09:39:54 GMT-0400 Carrier Service * Select..." at bounding box center [511, 151] width 417 height 173
click at [379, 179] on input "[DATE] 09:39:54 GMT-0400" at bounding box center [501, 180] width 383 height 20
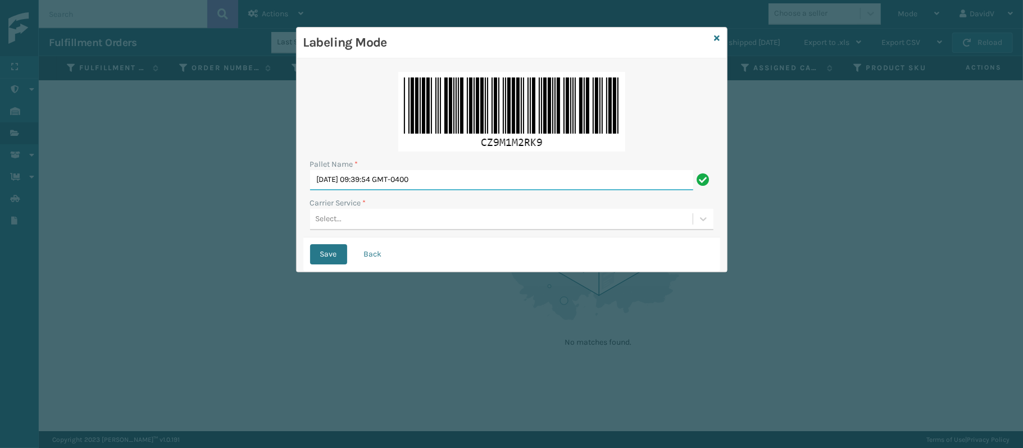
click at [379, 179] on input "[DATE] 09:39:54 GMT-0400" at bounding box center [501, 180] width 383 height 20
type input "l"
type input "LPN 517895"
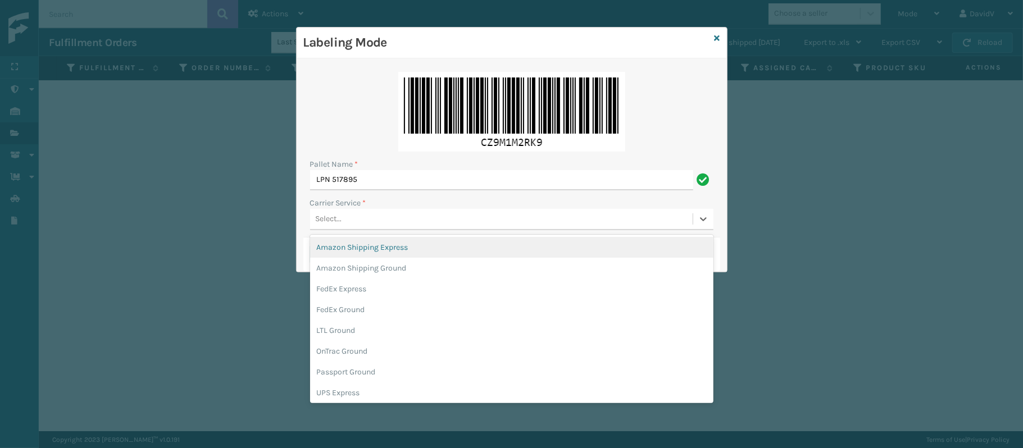
click at [337, 223] on div "Select..." at bounding box center [329, 220] width 26 height 12
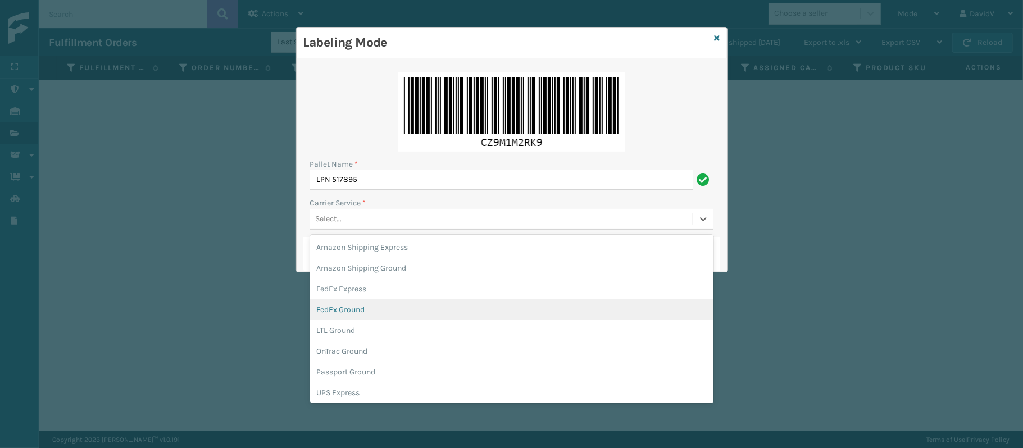
click at [351, 303] on div "FedEx Ground" at bounding box center [511, 310] width 403 height 21
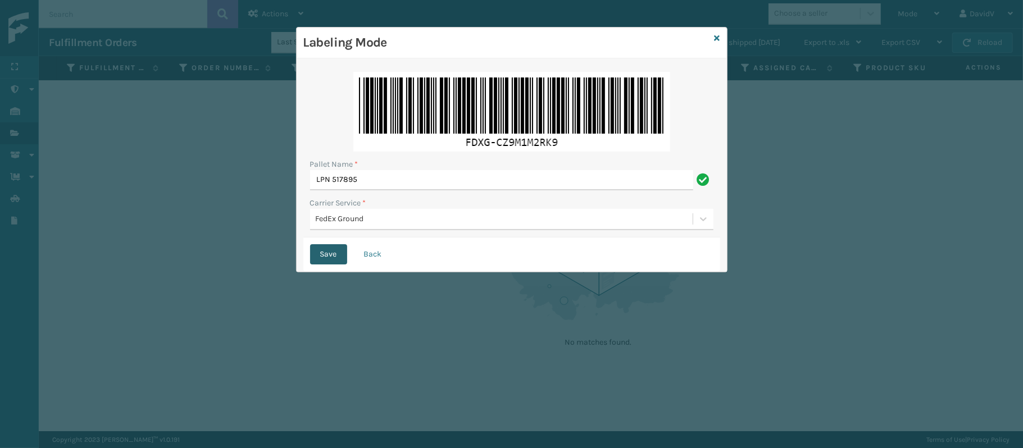
click at [326, 246] on button "Save" at bounding box center [328, 254] width 37 height 20
click at [324, 258] on button "Save" at bounding box center [328, 254] width 37 height 20
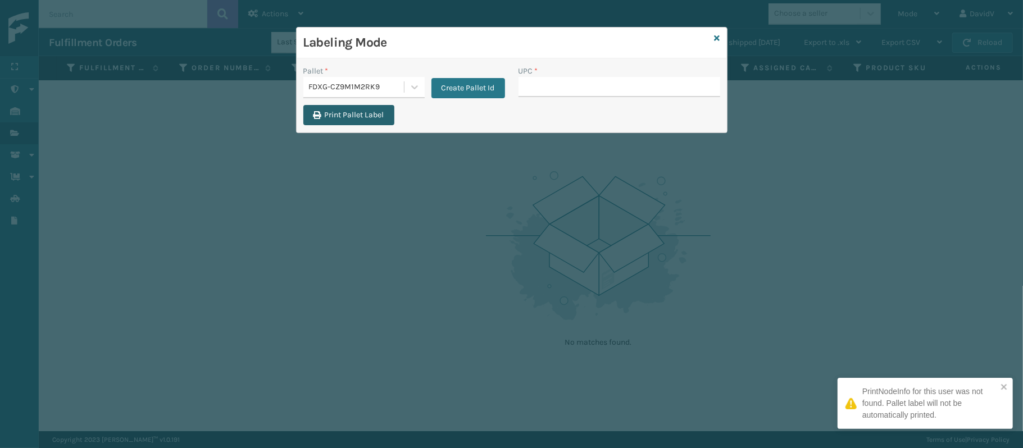
click at [362, 119] on button "Print Pallet Label" at bounding box center [348, 115] width 91 height 20
click at [561, 96] on input "UPC *" at bounding box center [620, 87] width 202 height 20
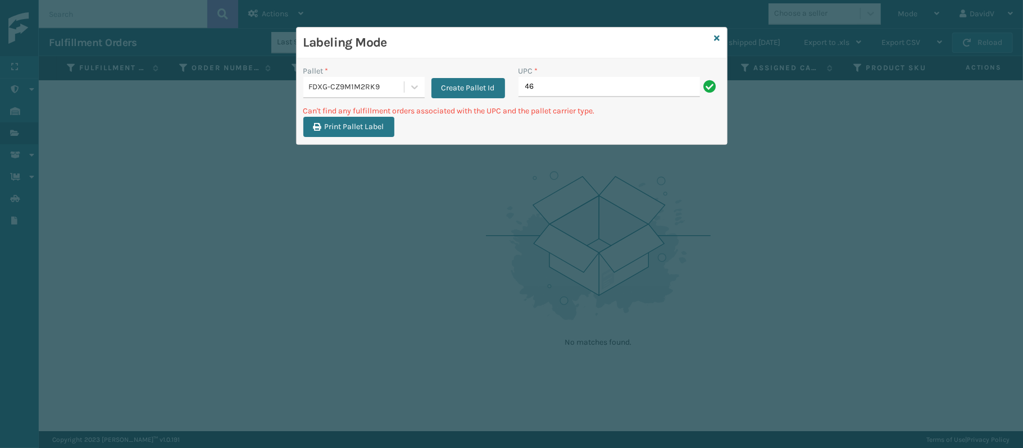
type input "4"
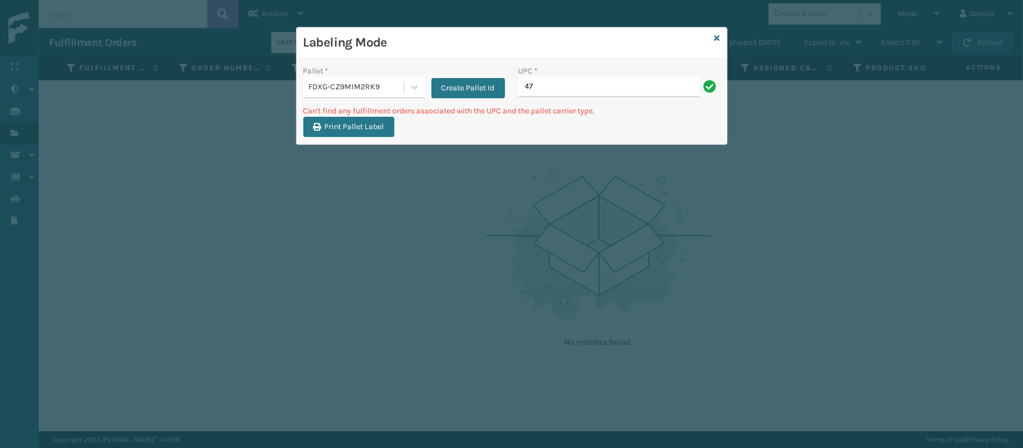
type input "4"
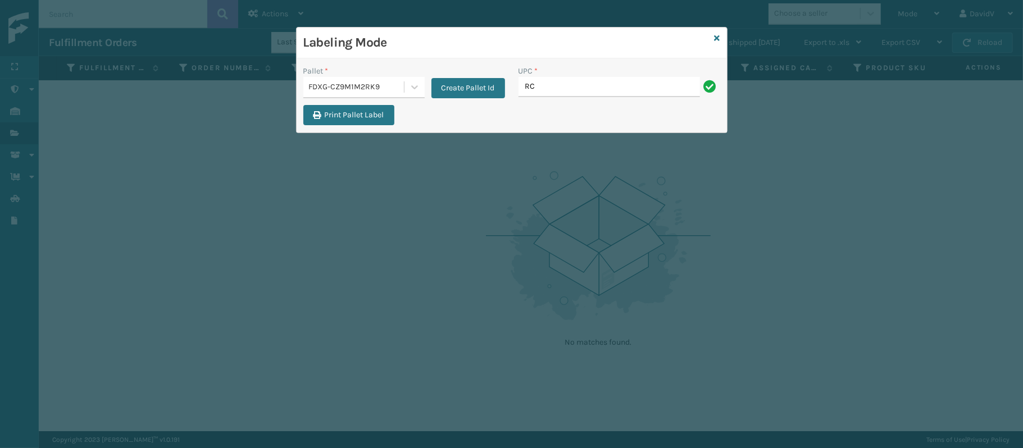
type input "R"
click at [718, 33] on link at bounding box center [718, 39] width 6 height 12
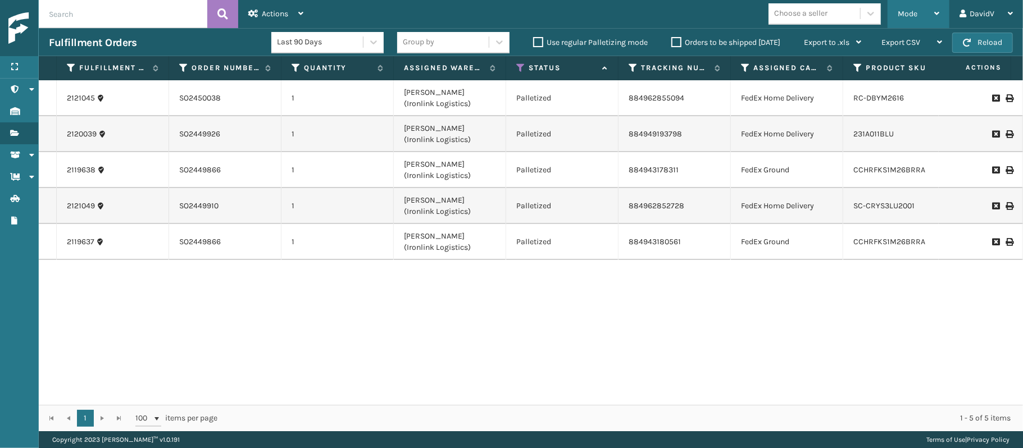
click at [888, 18] on div "Mode Regular Mode Picking Mode Labeling Mode Exit Scan Mode" at bounding box center [919, 14] width 62 height 28
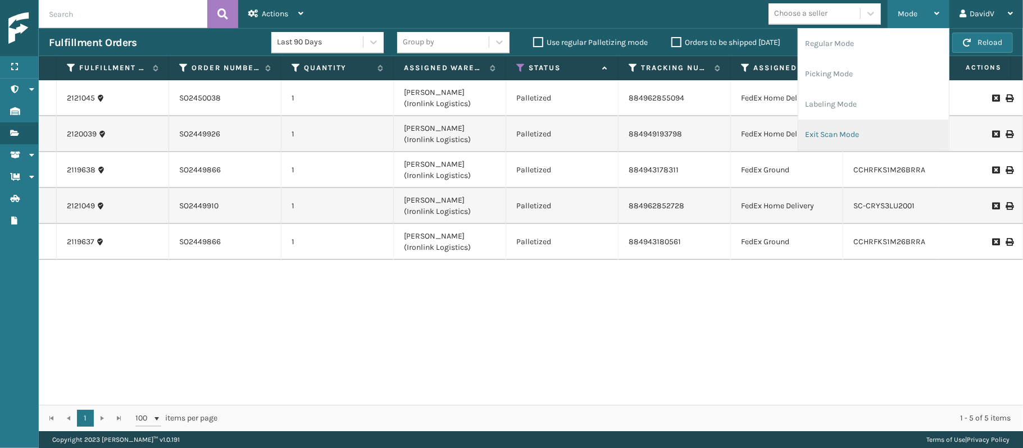
click at [826, 129] on li "Exit Scan Mode" at bounding box center [873, 135] width 151 height 30
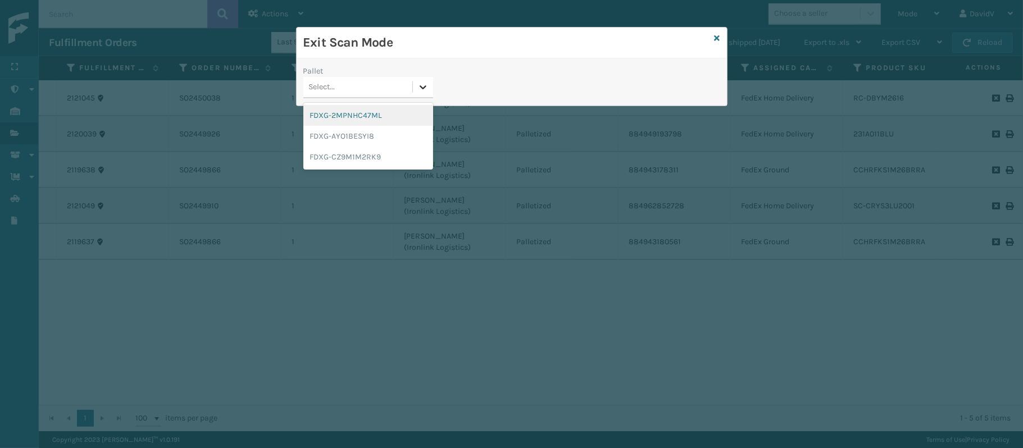
click at [424, 88] on icon at bounding box center [423, 87] width 7 height 4
click at [376, 157] on div "FDXG-CZ9M1M2RK9" at bounding box center [368, 157] width 130 height 21
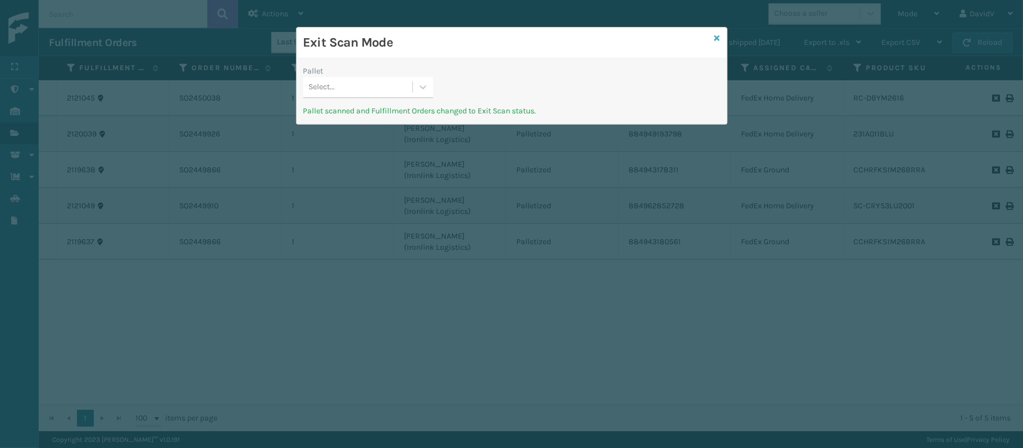
click at [716, 37] on icon at bounding box center [718, 38] width 6 height 8
